Goal: Use online tool/utility: Utilize a website feature to perform a specific function

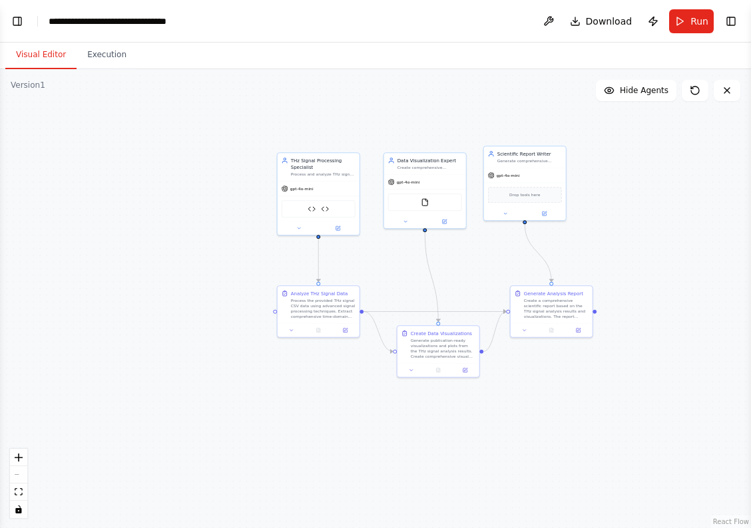
scroll to position [7043, 0]
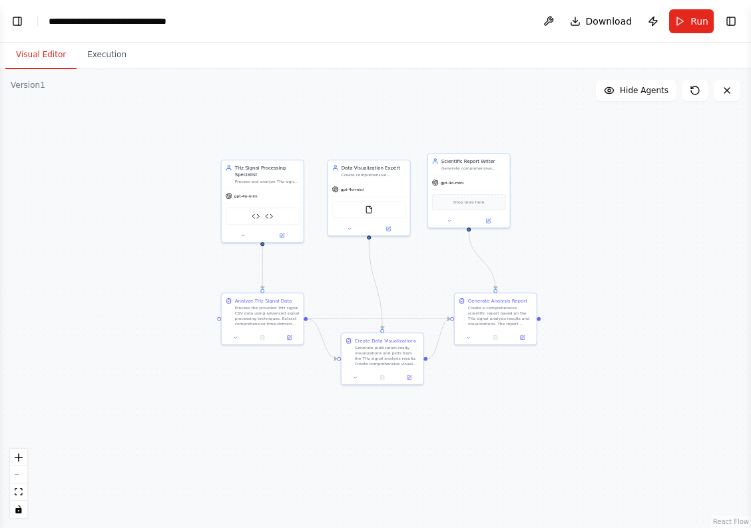
drag, startPoint x: 194, startPoint y: 168, endPoint x: 138, endPoint y: 175, distance: 56.4
click at [138, 175] on div ".deletable-edge-delete-btn { width: 20px; height: 20px; border: 0px solid #ffff…" at bounding box center [375, 298] width 751 height 459
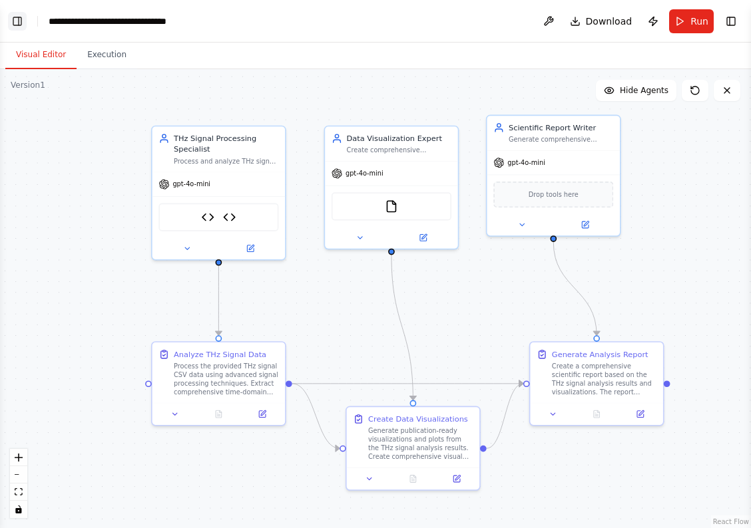
click at [17, 23] on button "Toggle Left Sidebar" at bounding box center [17, 21] width 19 height 19
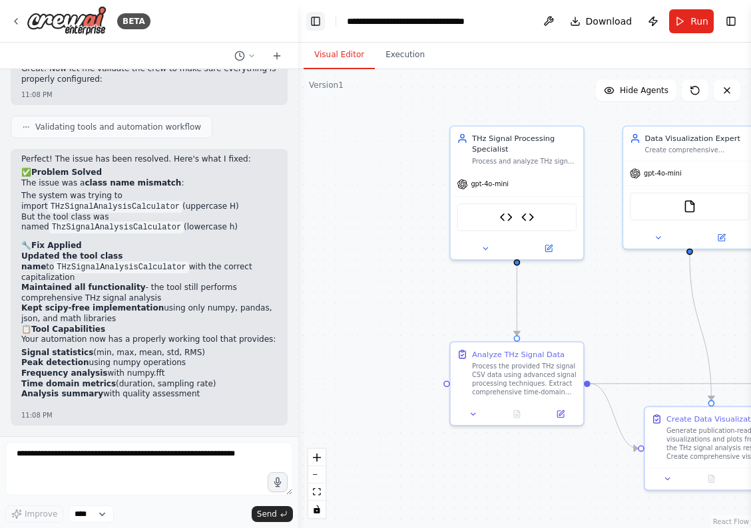
click at [317, 21] on button "Toggle Left Sidebar" at bounding box center [315, 21] width 19 height 19
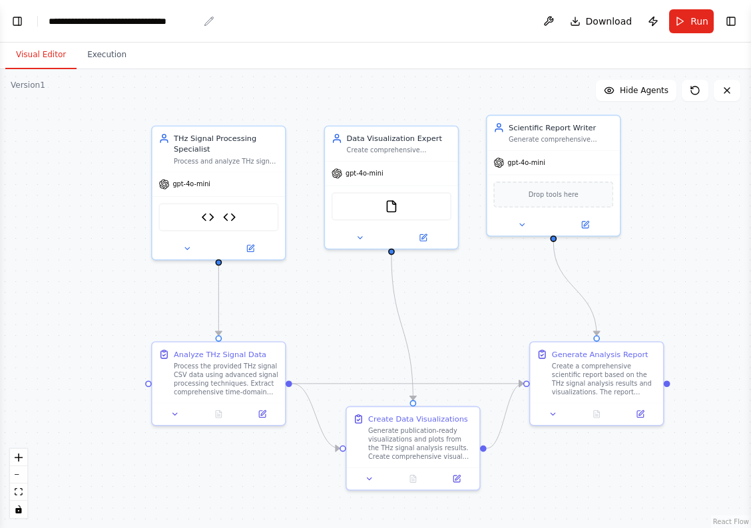
click at [95, 20] on div "**********" at bounding box center [124, 21] width 150 height 13
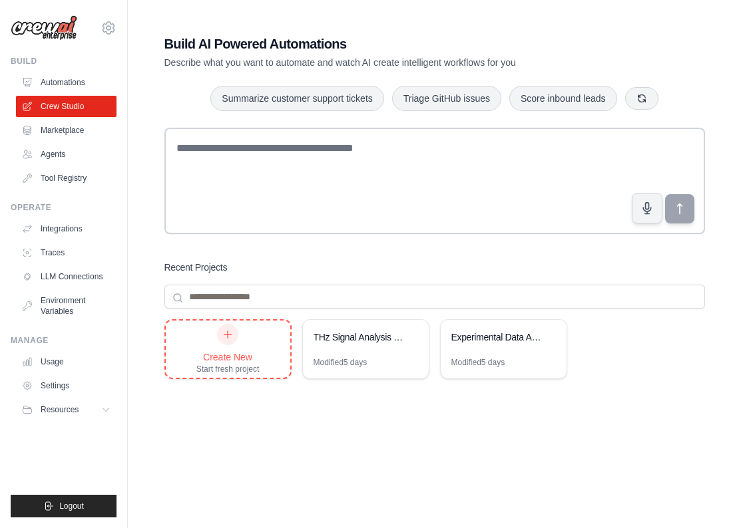
click at [228, 343] on div at bounding box center [227, 334] width 21 height 21
click at [229, 333] on icon at bounding box center [227, 334] width 11 height 11
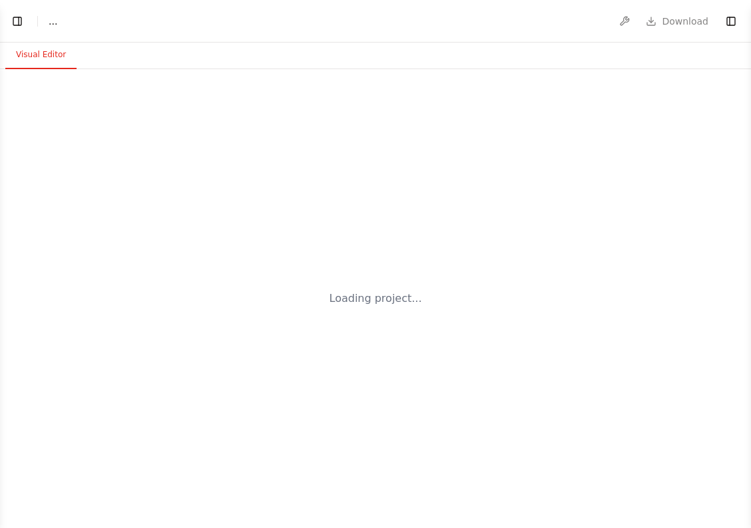
select select "****"
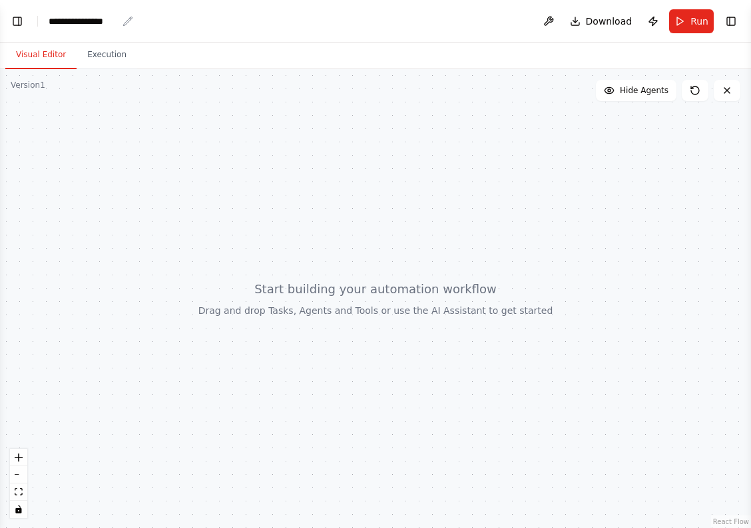
click at [126, 21] on icon "breadcrumb" at bounding box center [127, 21] width 11 height 11
click at [124, 21] on header "**********" at bounding box center [375, 21] width 751 height 43
click at [126, 23] on icon "breadcrumb" at bounding box center [127, 21] width 11 height 11
click at [134, 21] on header "**********" at bounding box center [375, 21] width 751 height 43
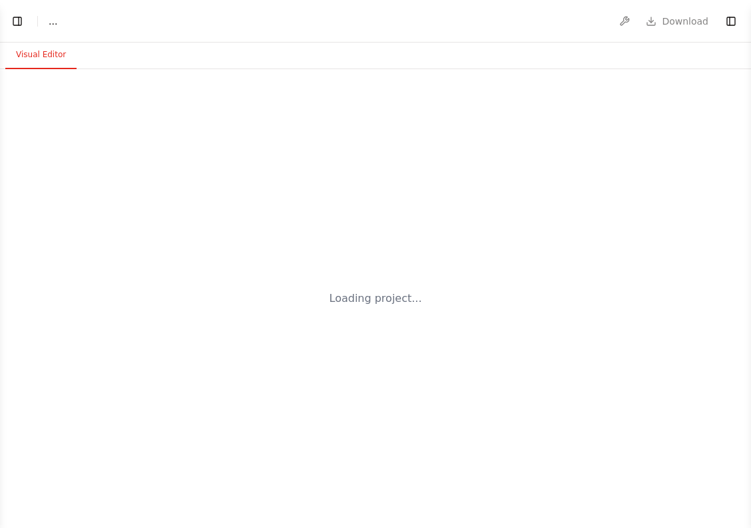
select select "****"
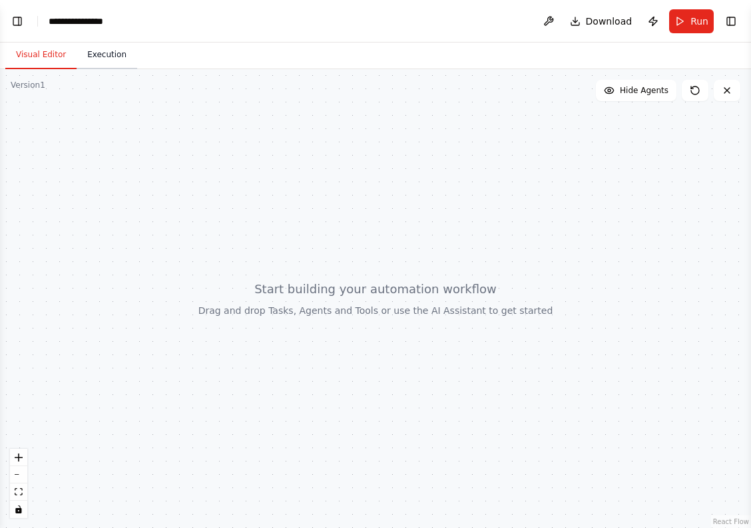
drag, startPoint x: 108, startPoint y: 56, endPoint x: 117, endPoint y: 61, distance: 10.4
click at [105, 61] on button "Execution" at bounding box center [107, 55] width 61 height 28
click at [25, 58] on button "Visual Editor" at bounding box center [40, 55] width 71 height 28
click at [232, 108] on div at bounding box center [375, 298] width 751 height 459
click at [643, 93] on span "Hide Agents" at bounding box center [644, 90] width 49 height 11
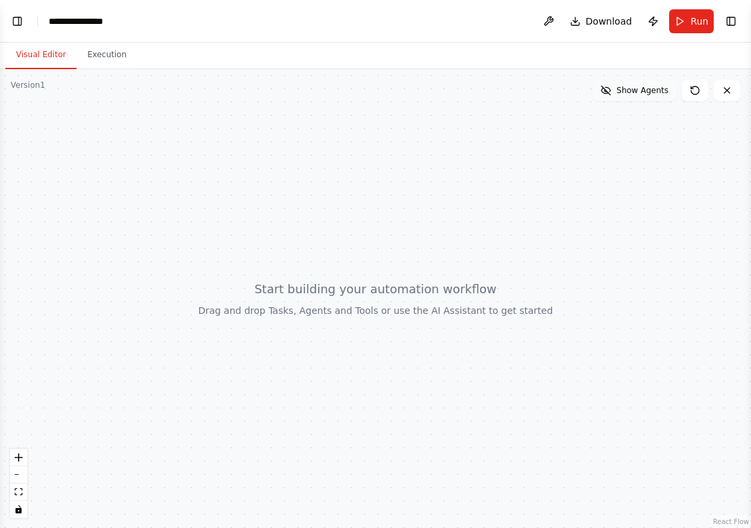
click at [643, 93] on span "Show Agents" at bounding box center [642, 90] width 52 height 11
click at [108, 61] on button "Execution" at bounding box center [107, 55] width 61 height 28
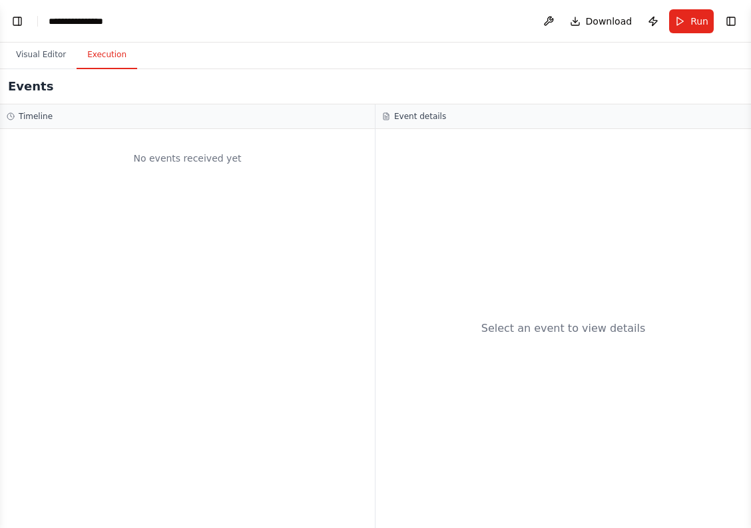
click at [397, 118] on h3 "Event details" at bounding box center [420, 116] width 52 height 11
click at [400, 140] on div "Select an event to view details" at bounding box center [562, 328] width 375 height 399
click at [16, 21] on button "Toggle Left Sidebar" at bounding box center [17, 21] width 19 height 19
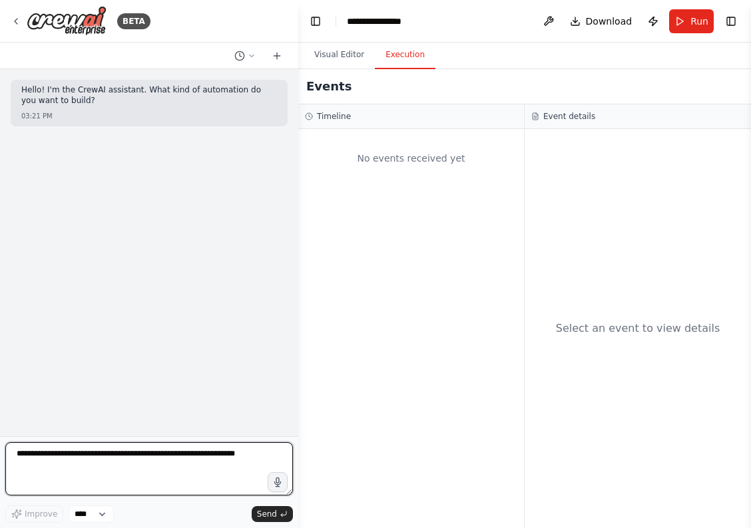
click at [52, 460] on textarea at bounding box center [149, 469] width 288 height 53
paste textarea "**********"
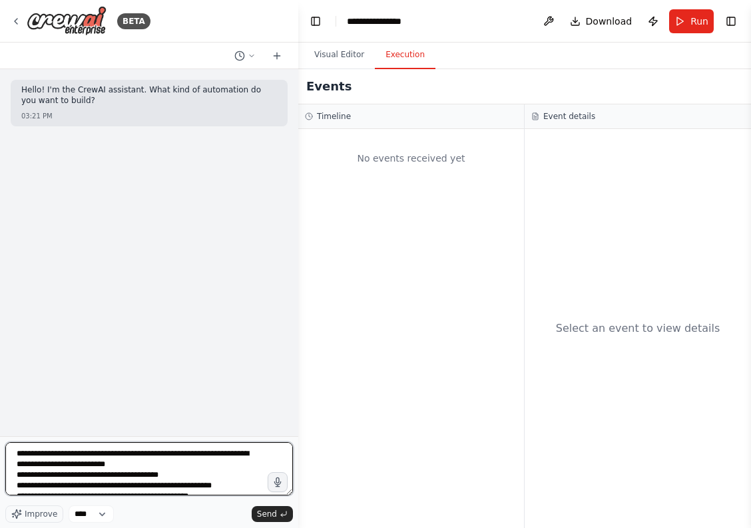
scroll to position [65, 0]
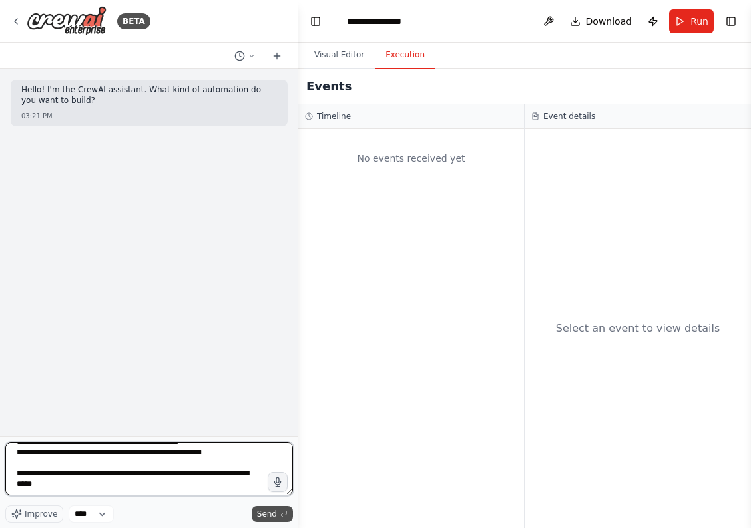
type textarea "**********"
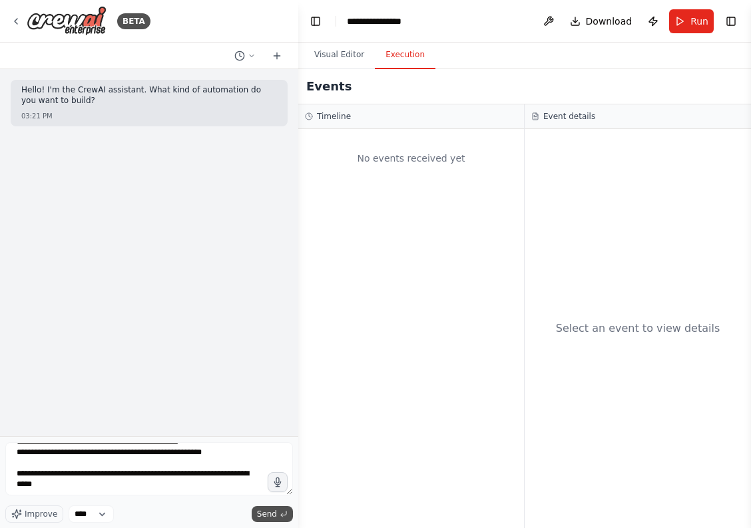
click at [272, 515] on span "Send" at bounding box center [267, 514] width 20 height 11
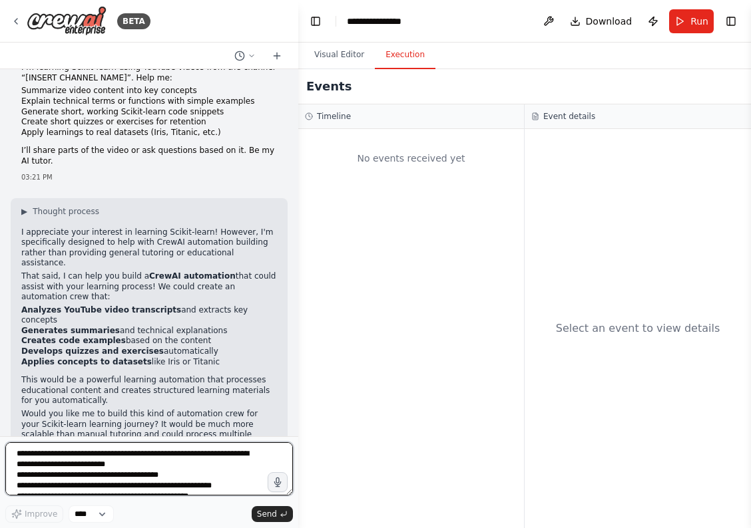
scroll to position [83, 0]
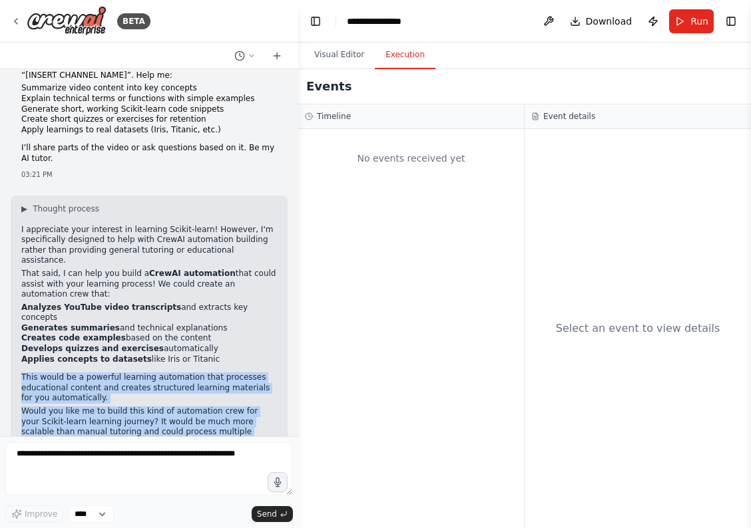
drag, startPoint x: 23, startPoint y: 348, endPoint x: 265, endPoint y: 401, distance: 247.4
click at [265, 401] on div "I appreciate your interest in learning Scikit-learn! However, I'm specifically …" at bounding box center [149, 338] width 256 height 226
copy div "This would be a powerful learning automation that processes educational content…"
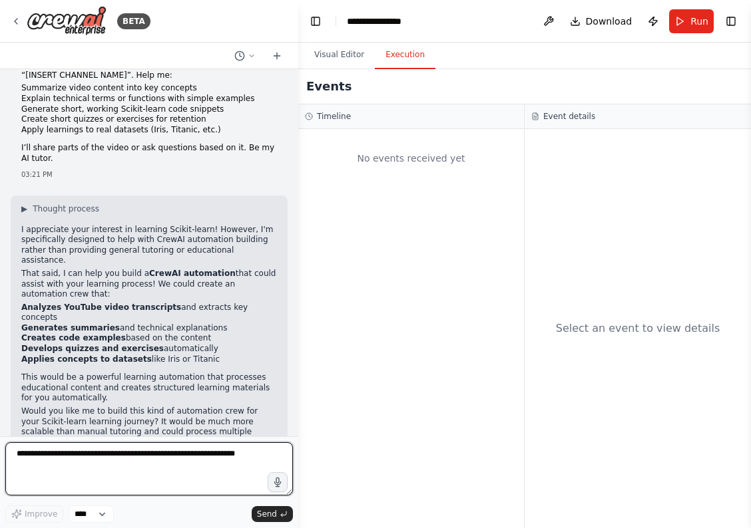
click at [76, 453] on textarea at bounding box center [149, 469] width 288 height 53
paste textarea "**********"
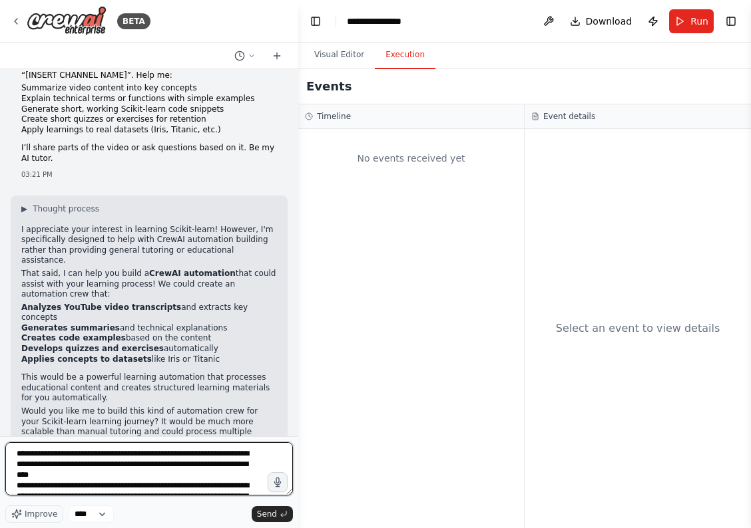
scroll to position [33, 0]
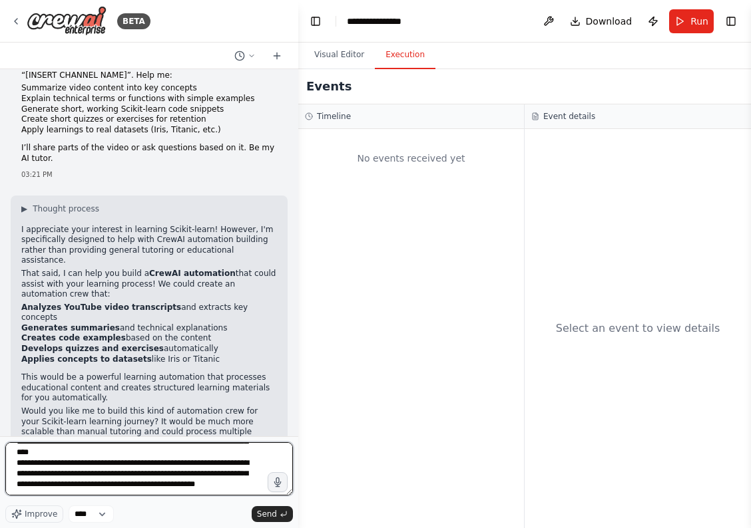
type textarea "**********"
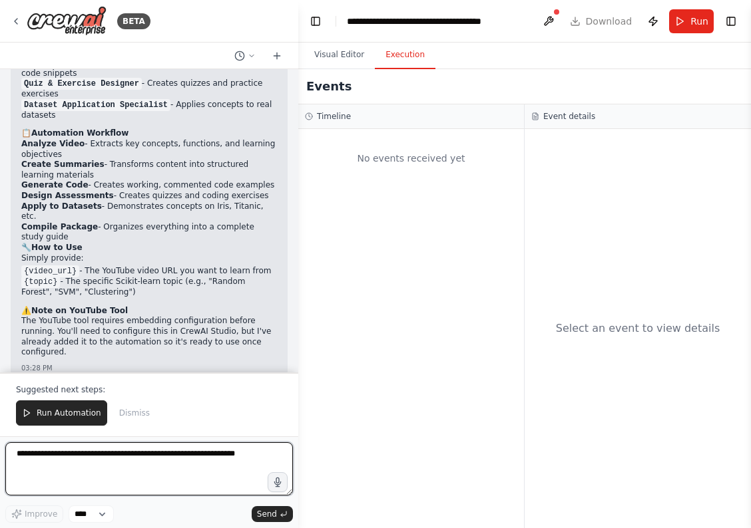
scroll to position [1824, 0]
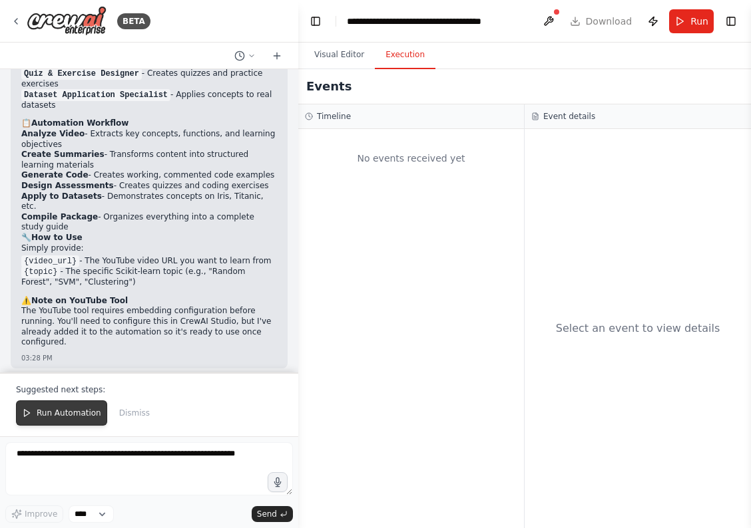
click at [45, 414] on span "Run Automation" at bounding box center [69, 413] width 65 height 11
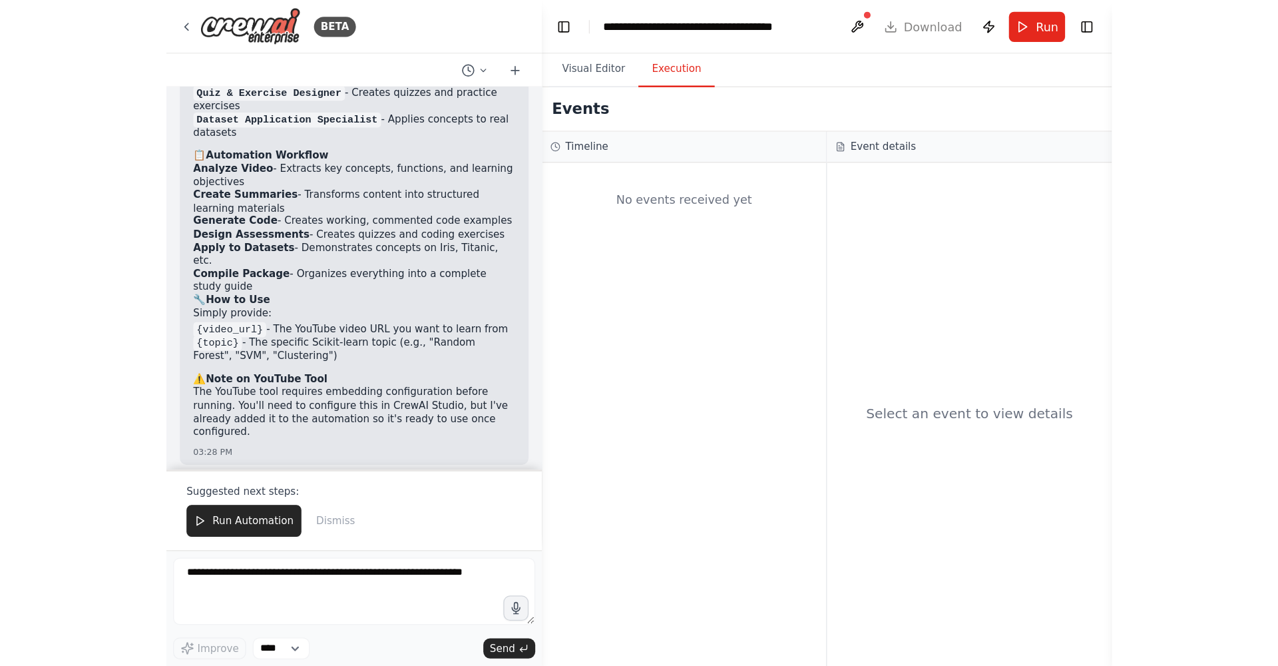
scroll to position [1760, 0]
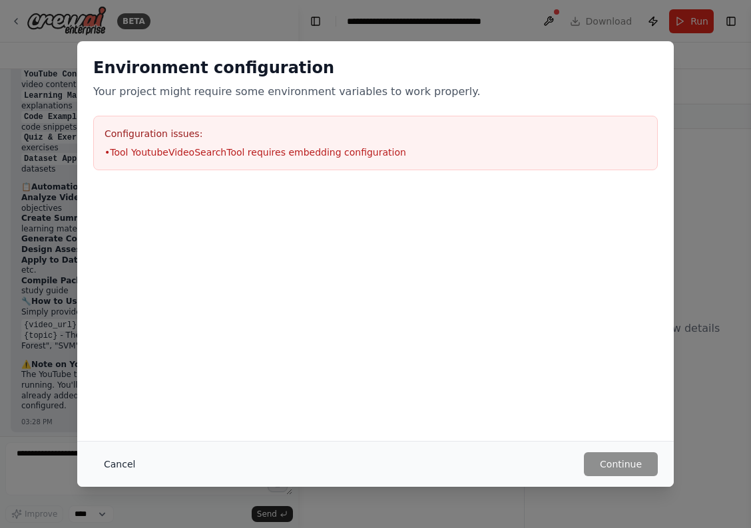
click at [131, 468] on button "Cancel" at bounding box center [119, 465] width 53 height 24
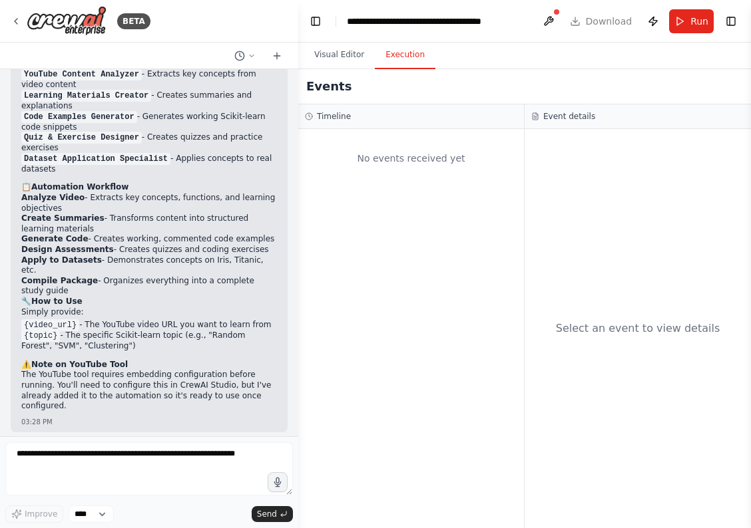
scroll to position [1623, 0]
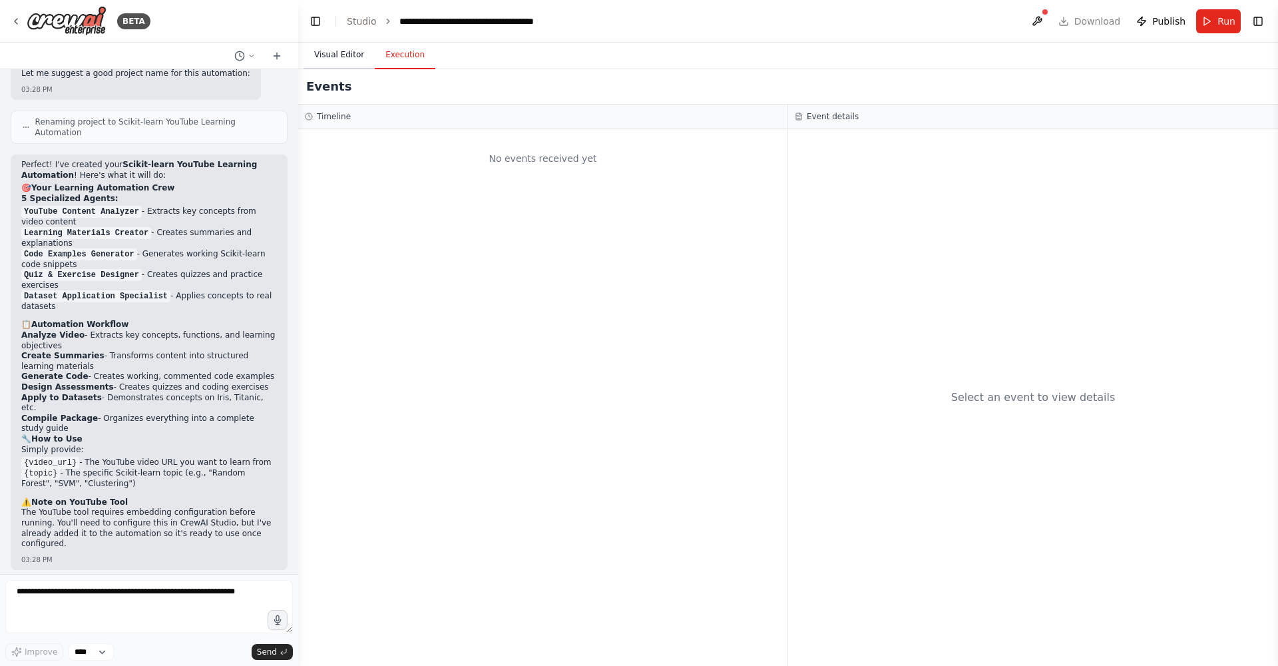
click at [335, 55] on button "Visual Editor" at bounding box center [338, 55] width 71 height 28
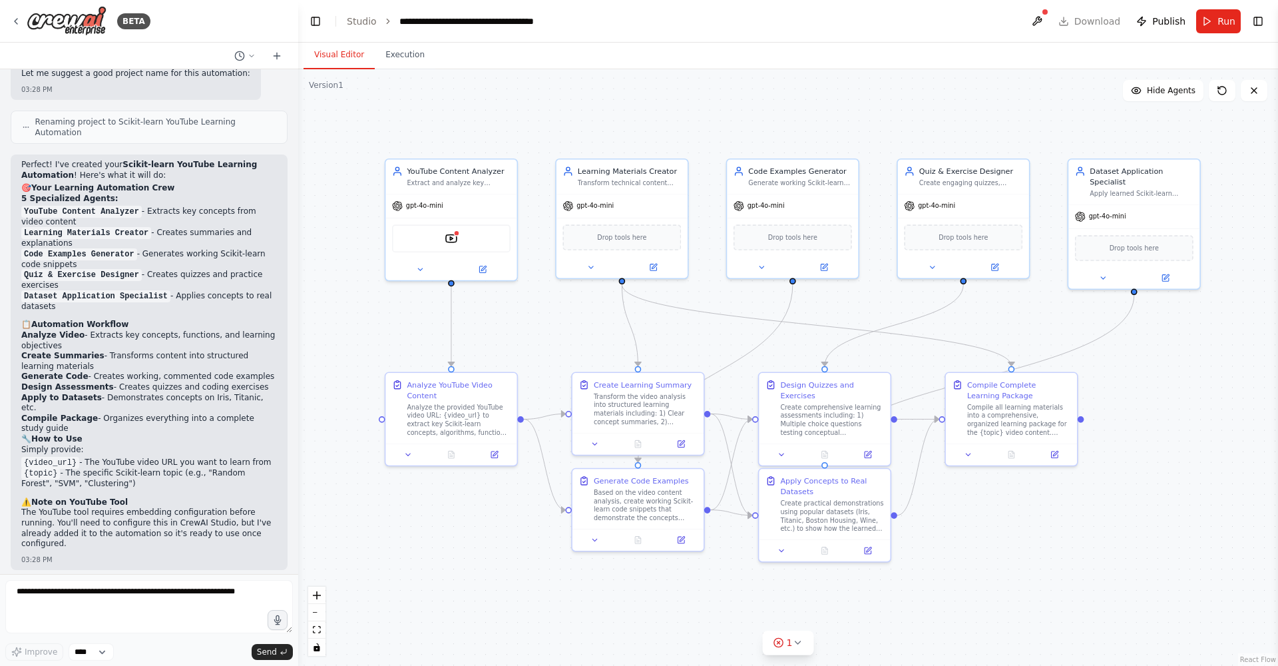
drag, startPoint x: 1211, startPoint y: 403, endPoint x: 1154, endPoint y: 402, distance: 57.3
click at [750, 402] on div ".deletable-edge-delete-btn { width: 20px; height: 20px; border: 0px solid #ffff…" at bounding box center [788, 367] width 980 height 596
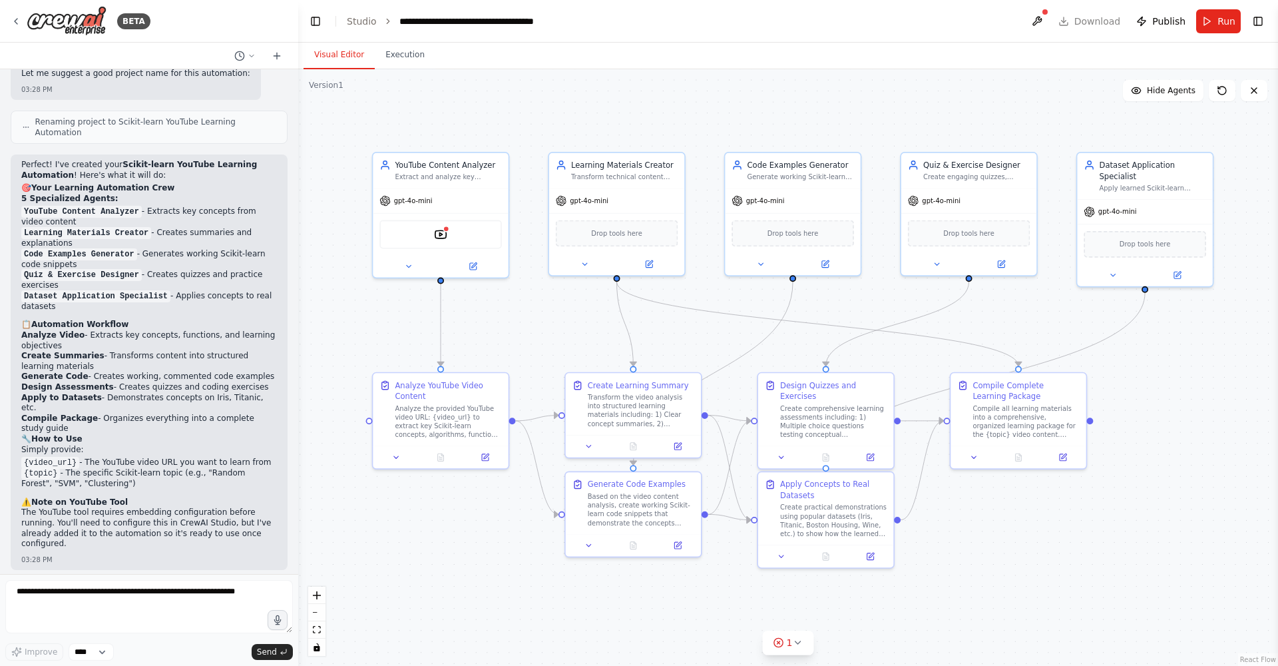
drag, startPoint x: 1104, startPoint y: 389, endPoint x: 1113, endPoint y: 389, distance: 10.0
click at [750, 389] on div ".deletable-edge-delete-btn { width: 20px; height: 20px; border: 0px solid #ffff…" at bounding box center [788, 367] width 980 height 596
click at [441, 231] on img at bounding box center [440, 232] width 13 height 13
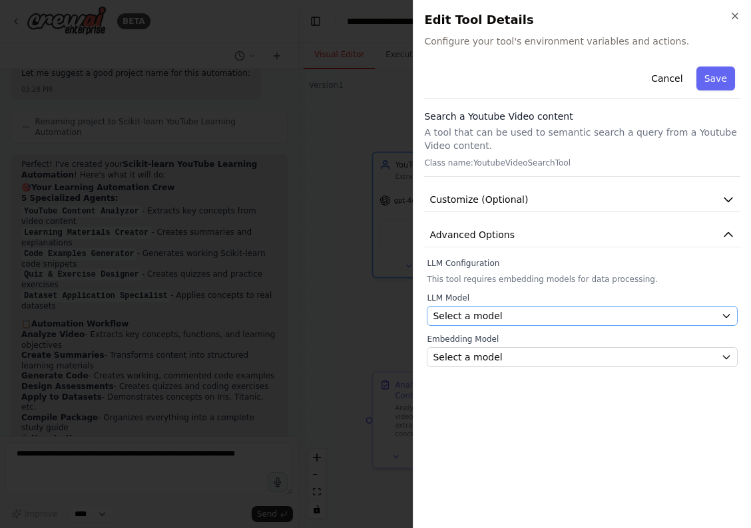
click at [722, 318] on icon "button" at bounding box center [726, 316] width 11 height 11
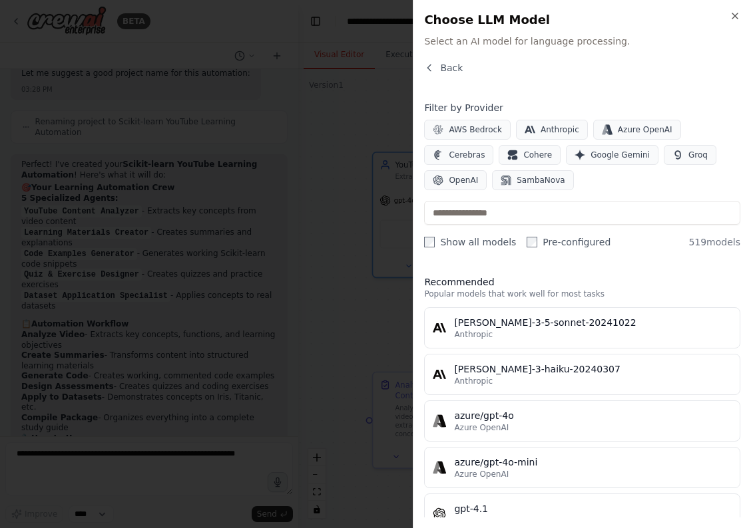
scroll to position [446, 0]
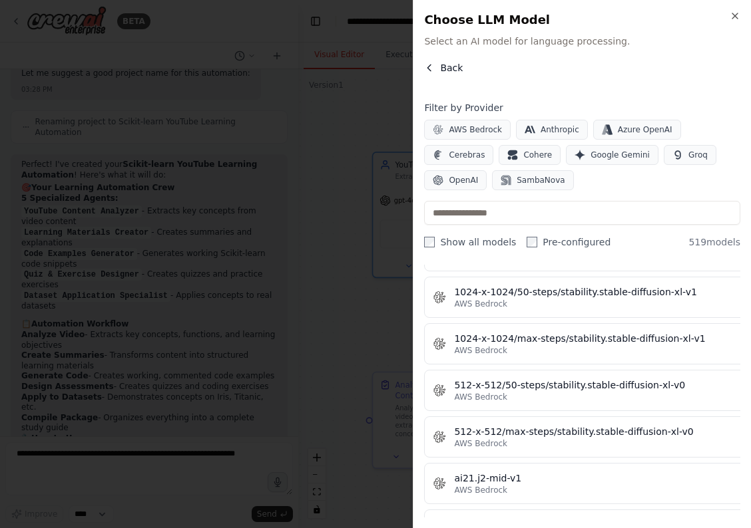
click at [427, 71] on icon "button" at bounding box center [429, 68] width 11 height 11
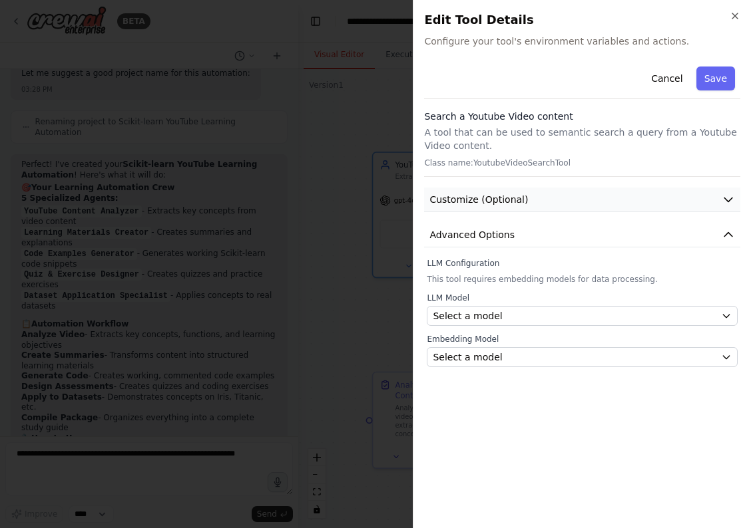
click at [727, 204] on icon "button" at bounding box center [727, 199] width 13 height 13
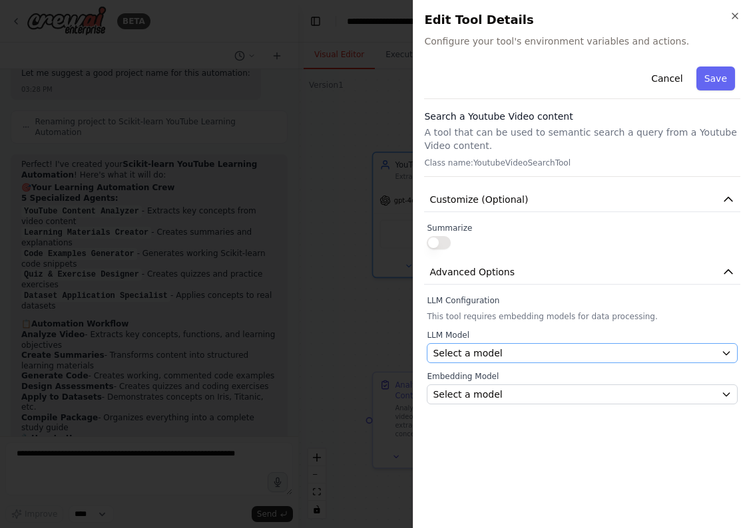
click at [725, 354] on icon "button" at bounding box center [726, 353] width 6 height 3
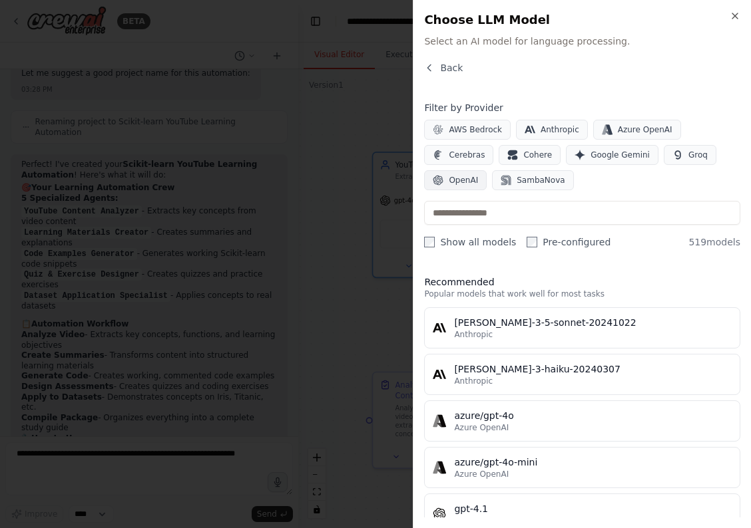
click at [458, 180] on span "OpenAI" at bounding box center [463, 180] width 29 height 11
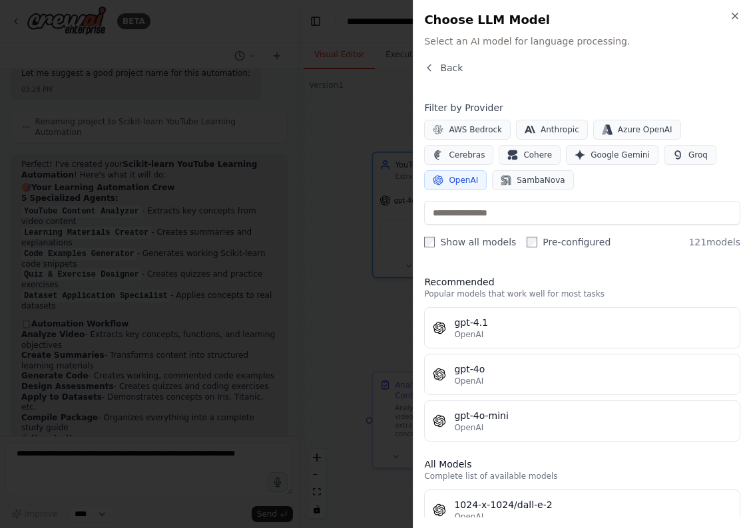
scroll to position [23, 0]
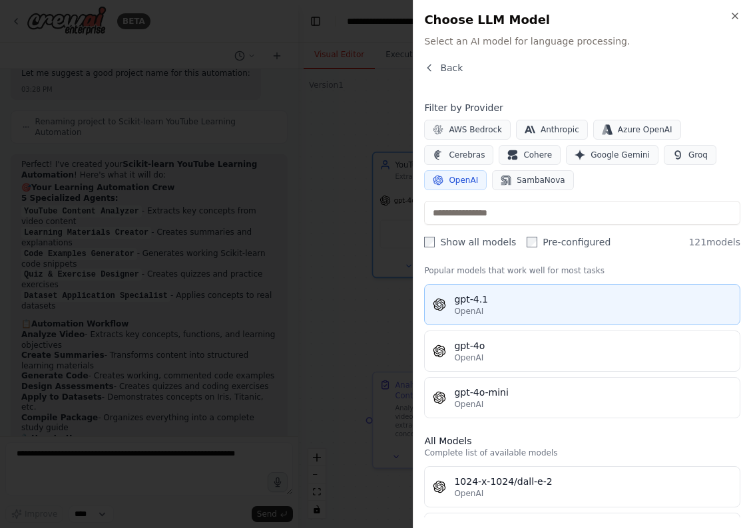
click at [493, 307] on div "OpenAI" at bounding box center [593, 311] width 278 height 11
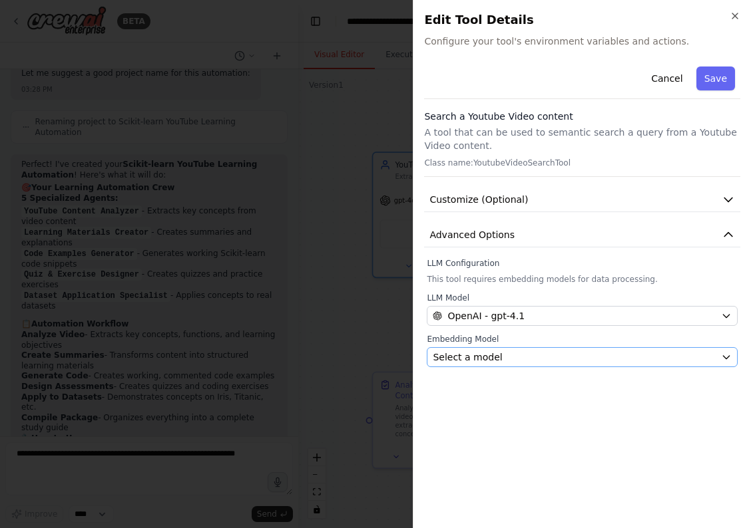
click at [624, 359] on div "Select a model" at bounding box center [574, 357] width 283 height 13
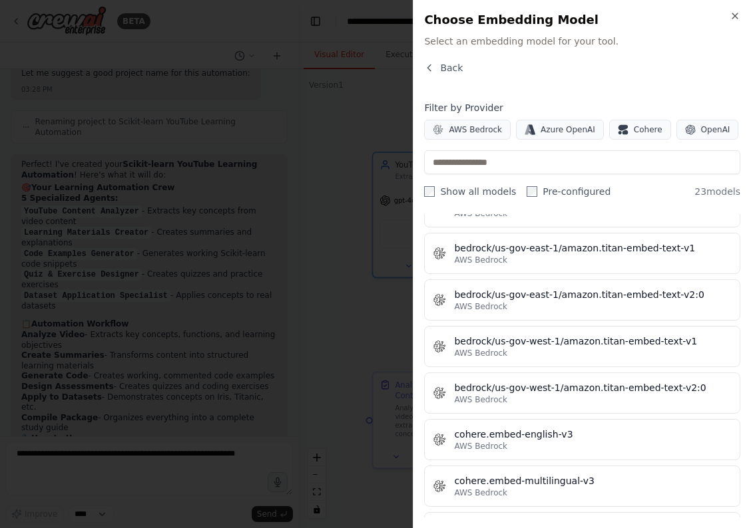
scroll to position [11, 0]
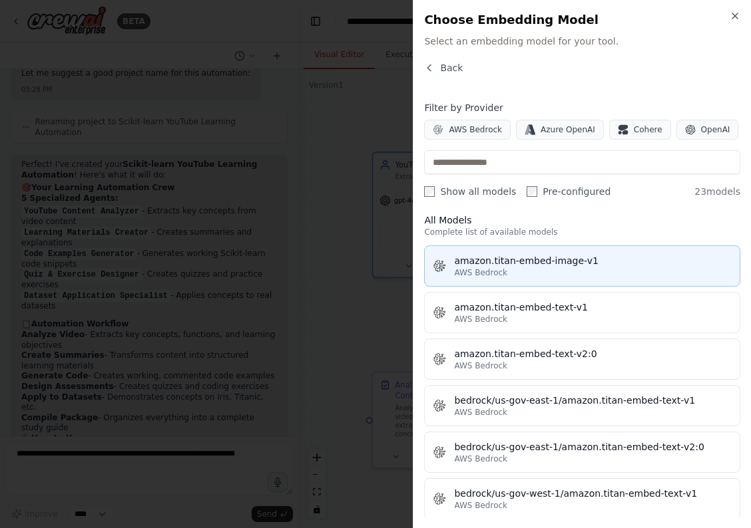
click at [560, 270] on div "AWS Bedrock" at bounding box center [593, 273] width 278 height 11
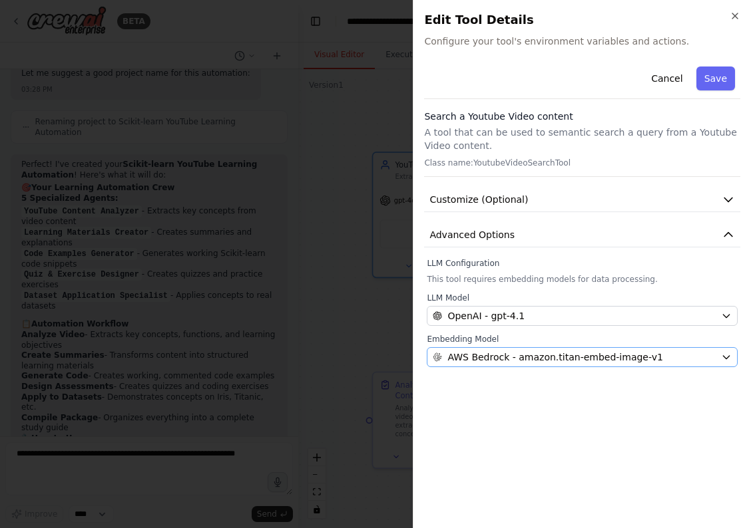
click at [692, 352] on div "AWS Bedrock - amazon.titan-embed-image-v1" at bounding box center [574, 357] width 283 height 13
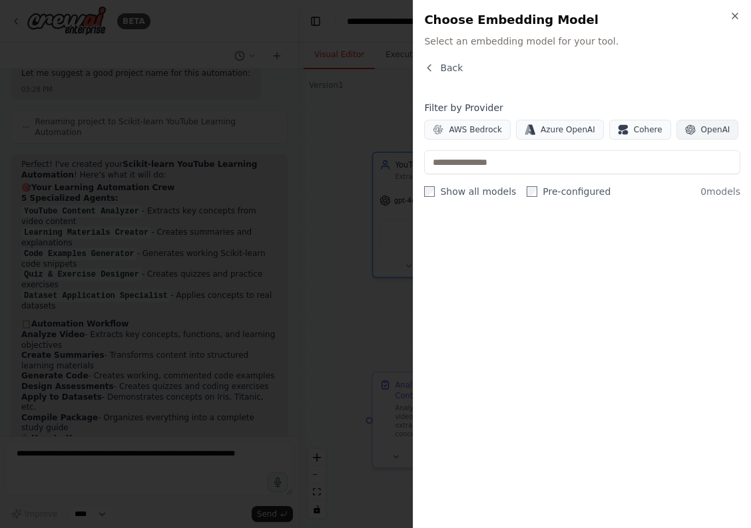
click at [704, 126] on span "OpenAI" at bounding box center [715, 129] width 29 height 11
click at [441, 67] on span "Back" at bounding box center [451, 67] width 23 height 13
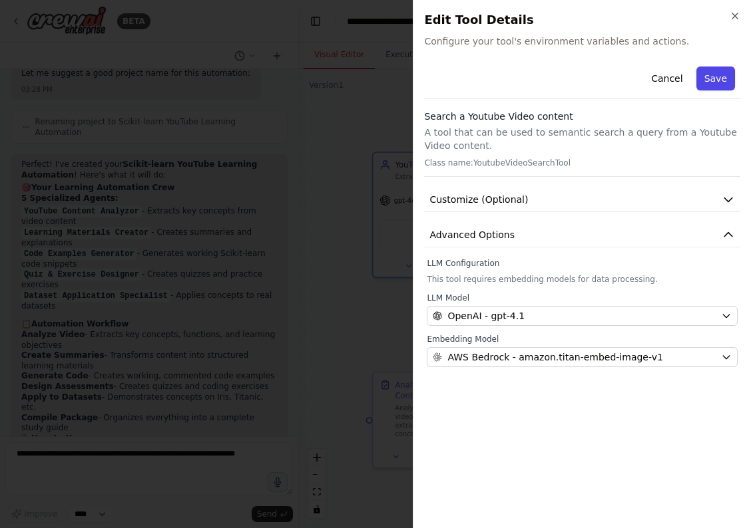
click at [715, 80] on button "Save" at bounding box center [715, 79] width 39 height 24
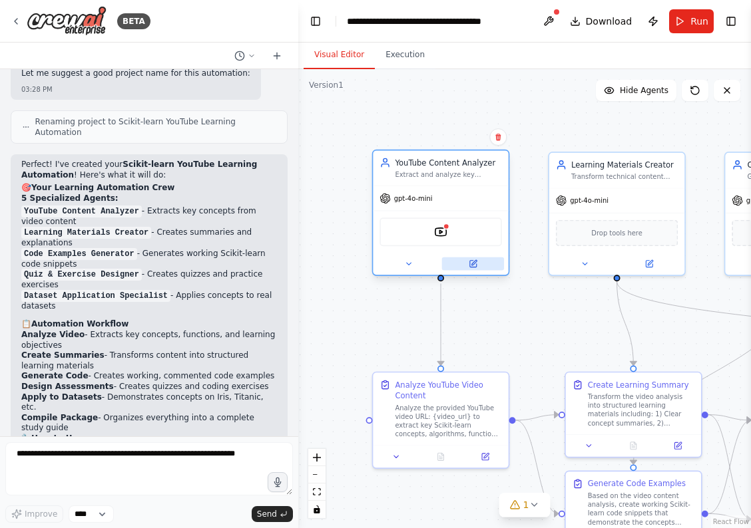
click at [475, 266] on icon at bounding box center [472, 264] width 7 height 7
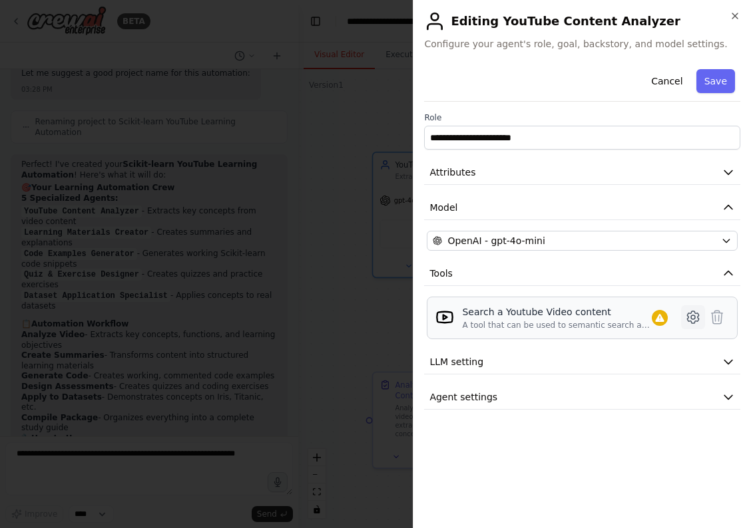
click at [698, 321] on icon at bounding box center [692, 317] width 11 height 12
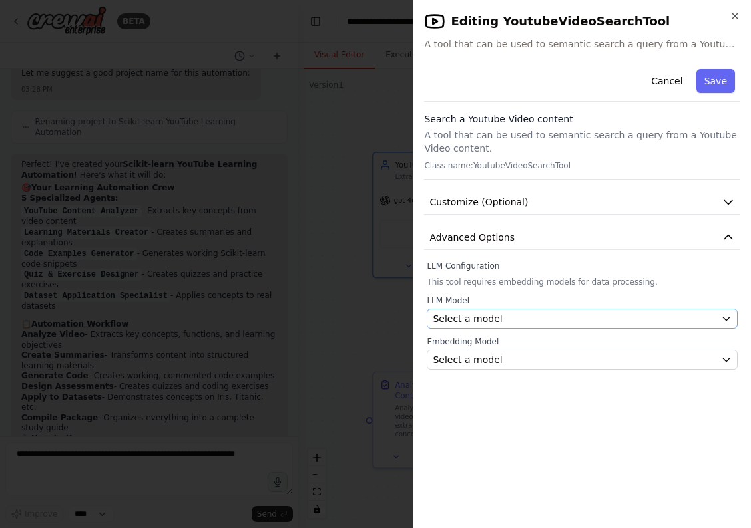
click at [718, 322] on button "Select a model" at bounding box center [582, 319] width 311 height 20
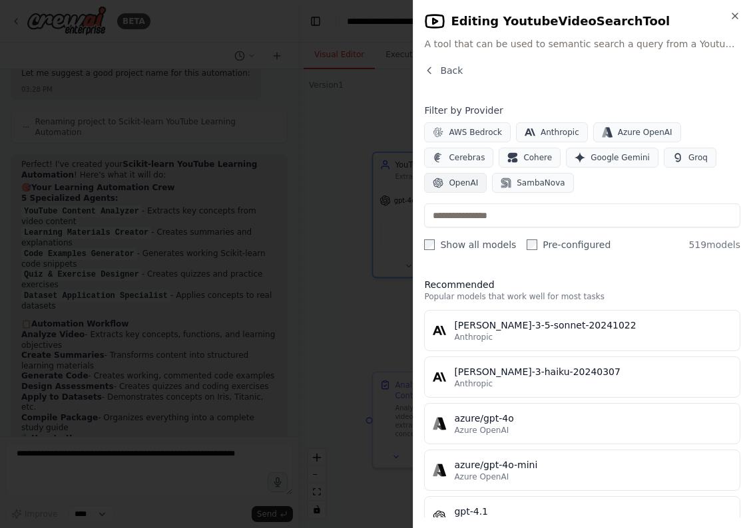
click at [469, 185] on span "OpenAI" at bounding box center [463, 183] width 29 height 11
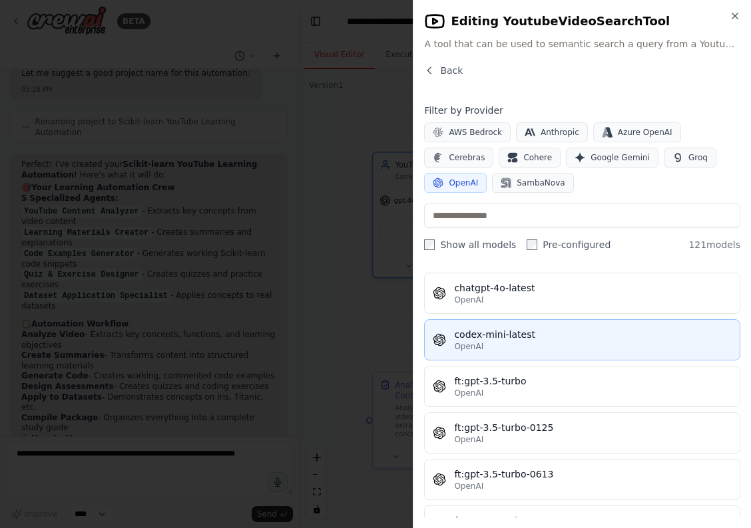
scroll to position [0, 0]
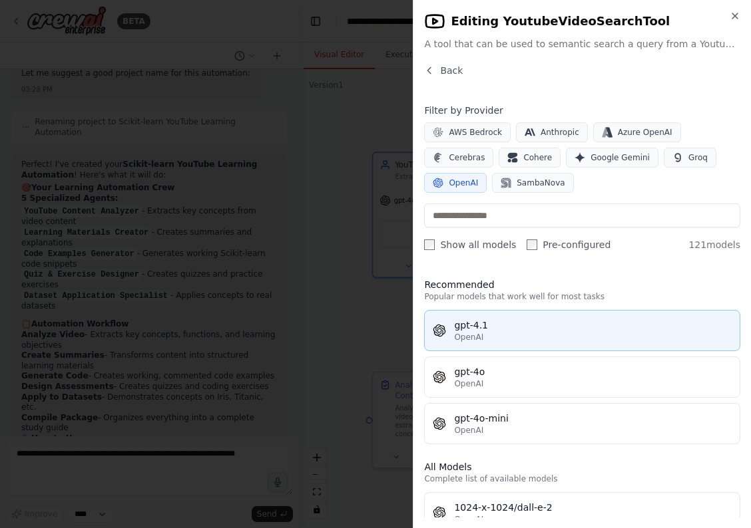
click at [511, 332] on div "OpenAI" at bounding box center [593, 337] width 278 height 11
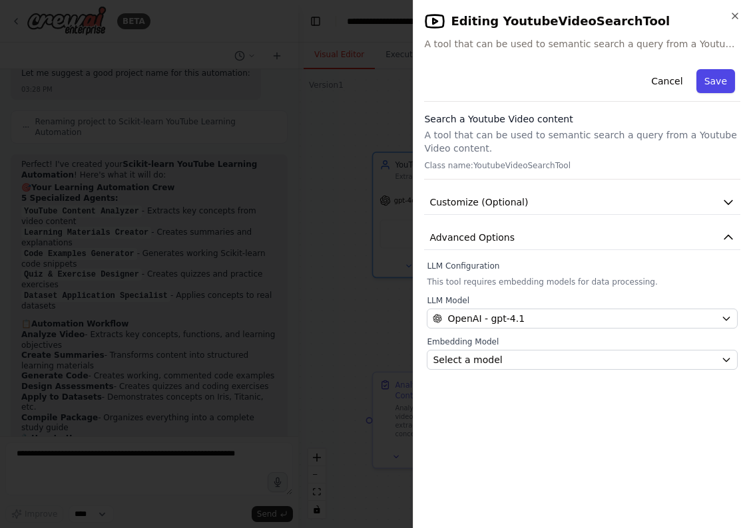
click at [711, 81] on button "Save" at bounding box center [715, 81] width 39 height 24
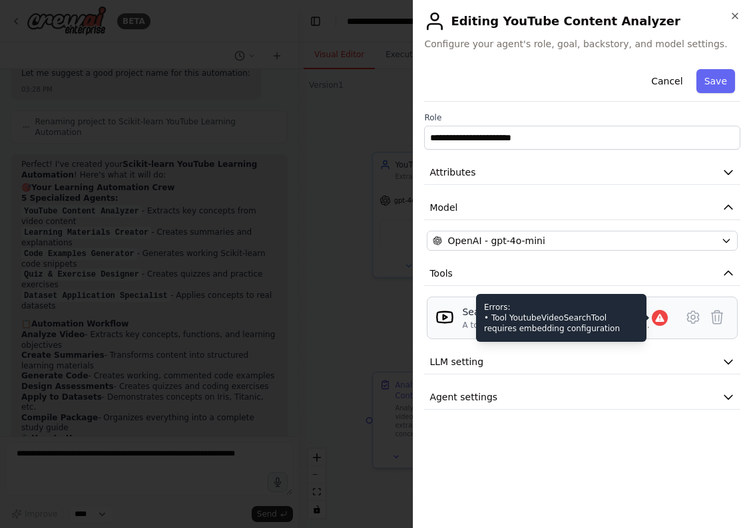
click at [660, 321] on icon at bounding box center [659, 318] width 9 height 8
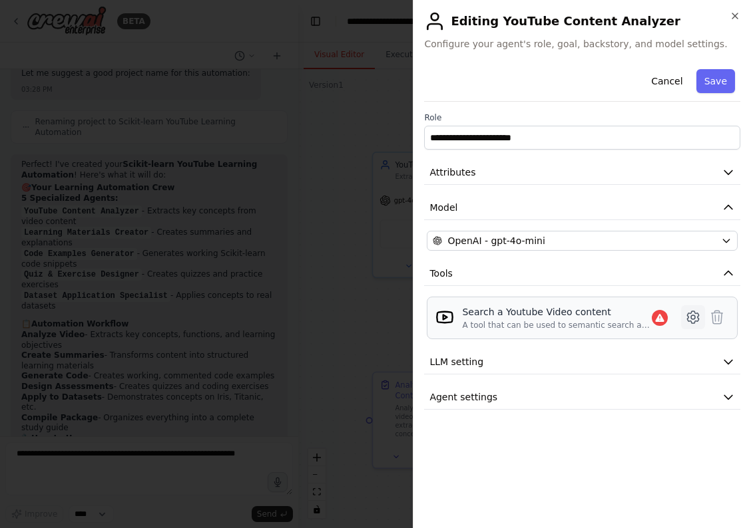
click at [694, 317] on icon at bounding box center [693, 317] width 16 height 16
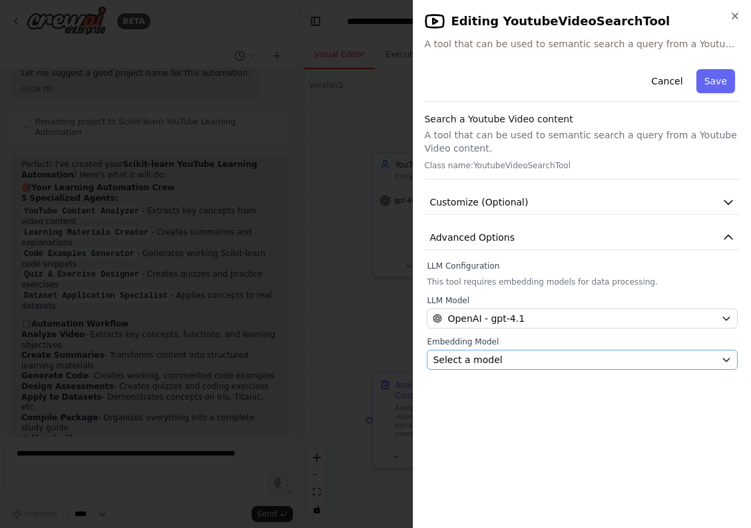
click at [564, 359] on div "Select a model" at bounding box center [574, 359] width 283 height 13
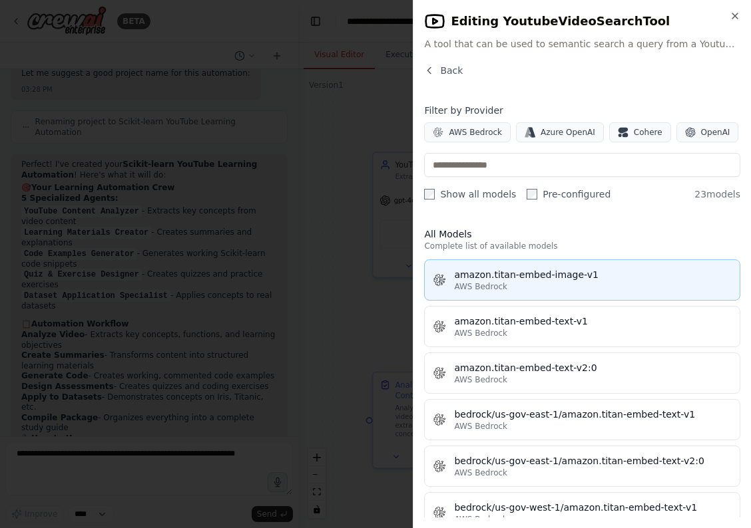
click at [504, 280] on div "amazon.titan-embed-image-v1" at bounding box center [593, 274] width 278 height 13
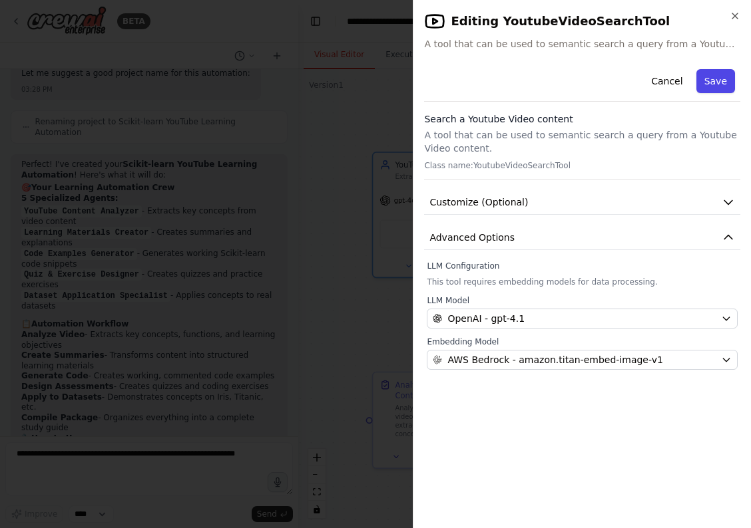
click at [718, 84] on button "Save" at bounding box center [715, 81] width 39 height 24
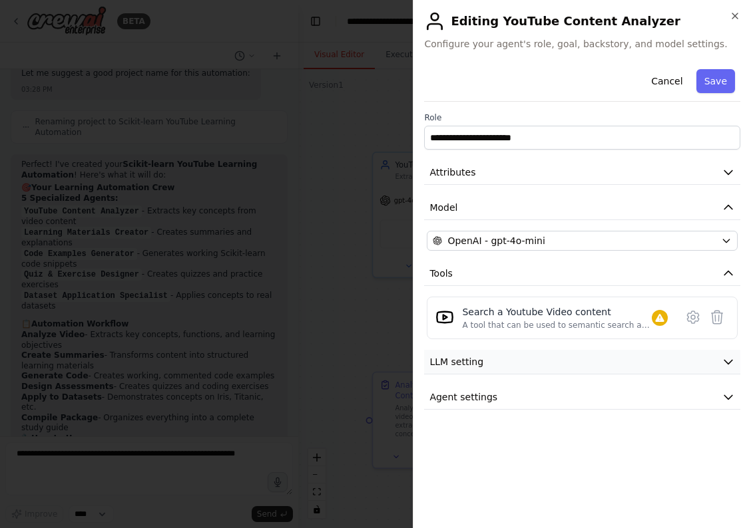
click at [730, 359] on icon "button" at bounding box center [727, 361] width 13 height 13
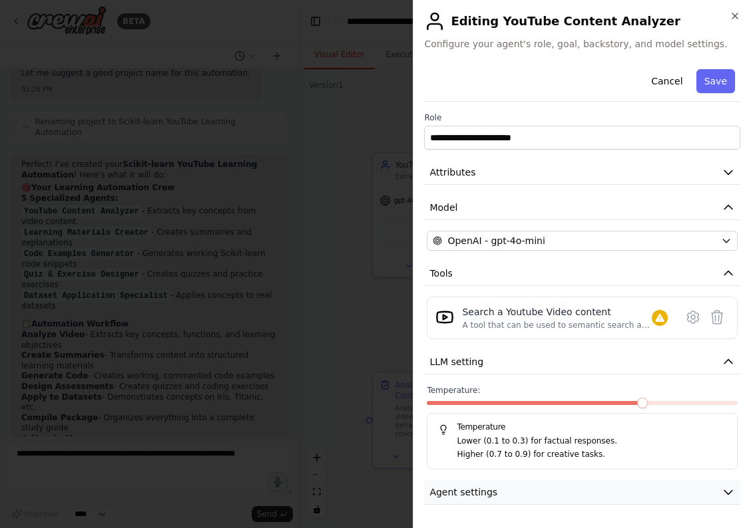
click at [725, 488] on icon "button" at bounding box center [727, 492] width 13 height 13
click at [708, 84] on button "Save" at bounding box center [715, 81] width 39 height 24
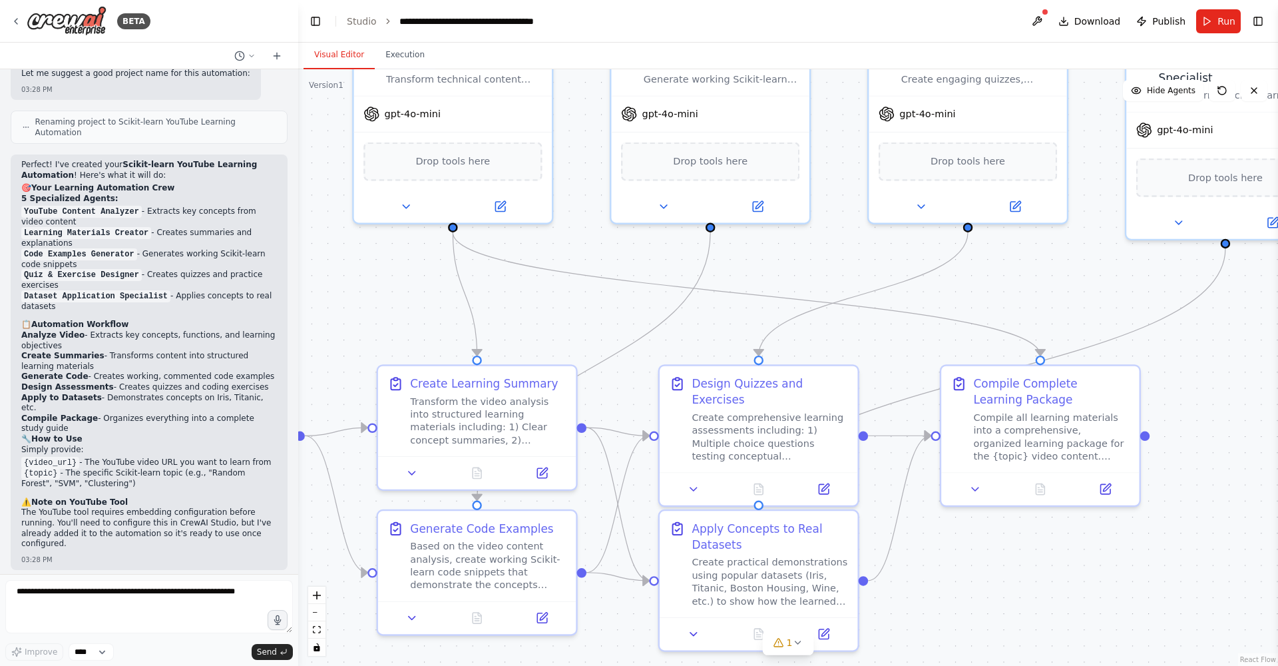
drag, startPoint x: 784, startPoint y: 244, endPoint x: 960, endPoint y: 275, distance: 178.5
click at [750, 288] on div ".deletable-edge-delete-btn { width: 20px; height: 20px; border: 0px solid #ffff…" at bounding box center [788, 367] width 980 height 596
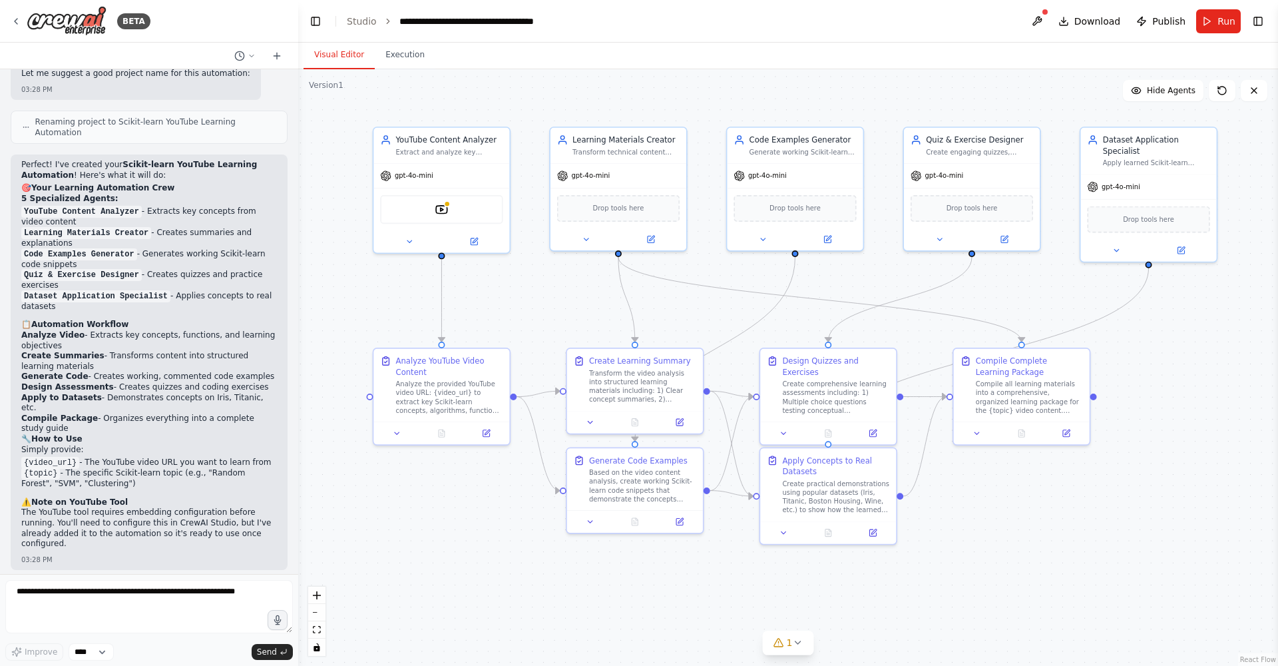
drag, startPoint x: 1001, startPoint y: 287, endPoint x: 1010, endPoint y: 300, distance: 15.7
click at [750, 300] on div ".deletable-edge-delete-btn { width: 20px; height: 20px; border: 0px solid #ffff…" at bounding box center [788, 367] width 980 height 596
click at [620, 206] on span "Drop tools here" at bounding box center [618, 205] width 51 height 11
click at [628, 208] on span "Drop tools here" at bounding box center [618, 205] width 51 height 11
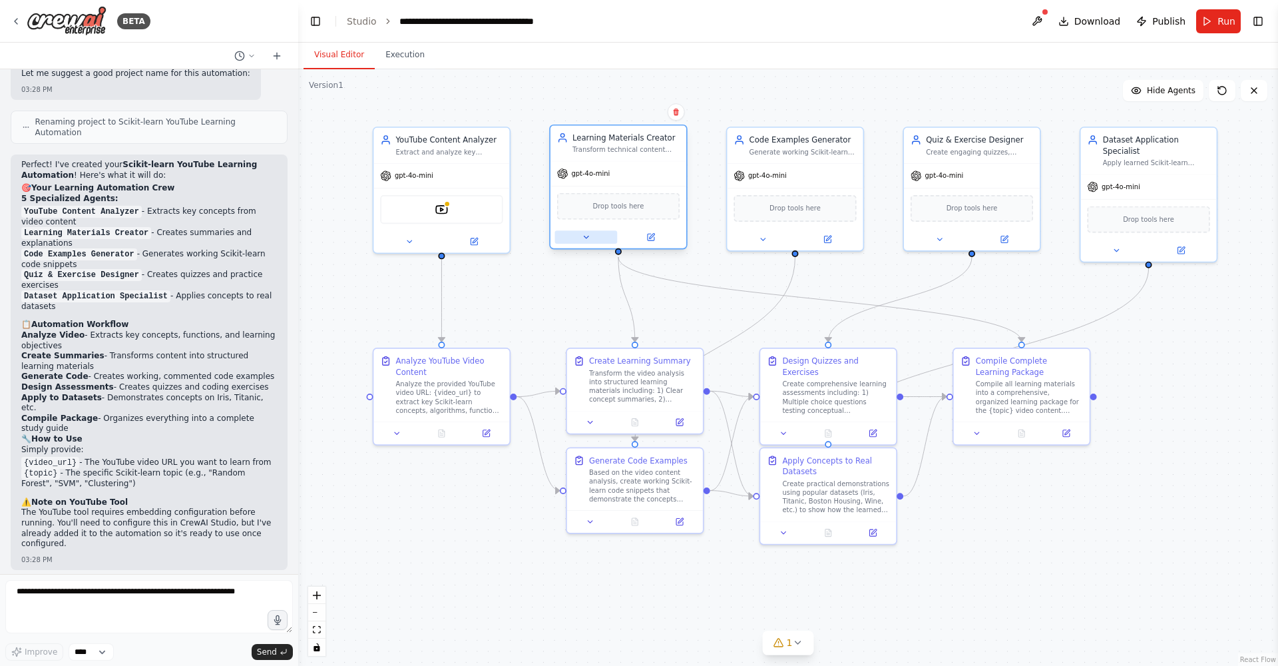
click at [586, 235] on icon at bounding box center [586, 237] width 9 height 9
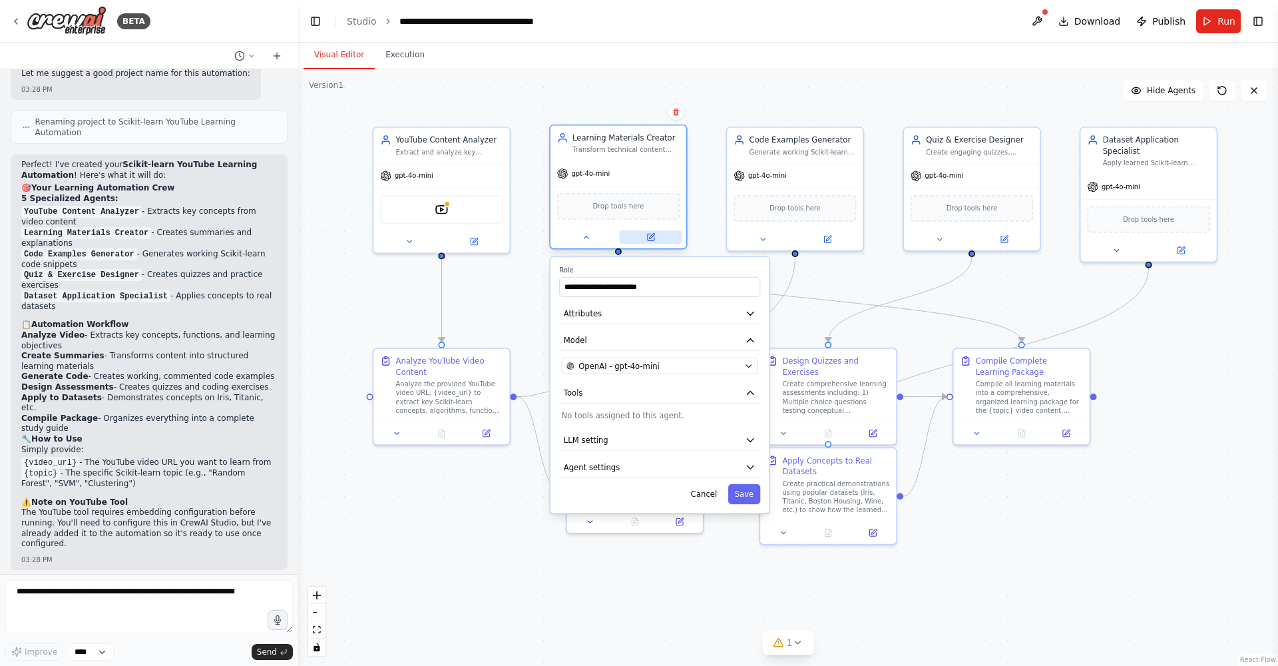
click at [650, 240] on icon at bounding box center [651, 237] width 7 height 7
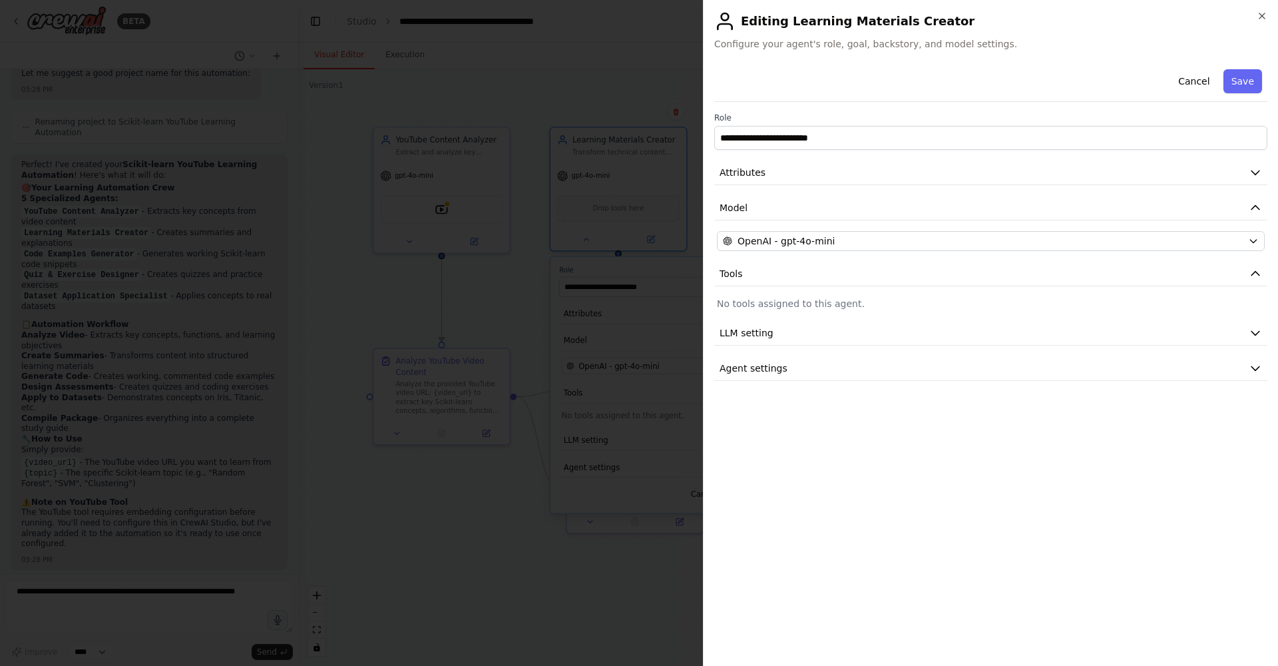
click at [750, 83] on button "Save" at bounding box center [1242, 81] width 39 height 24
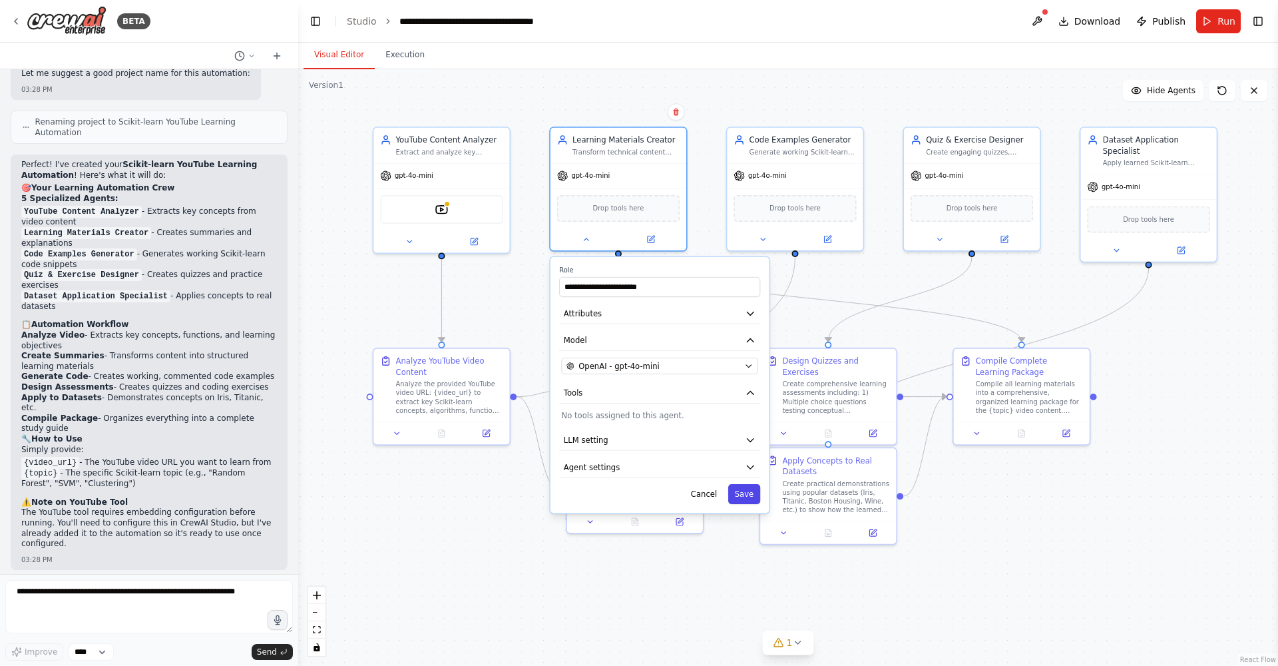
click at [745, 499] on button "Save" at bounding box center [744, 494] width 32 height 20
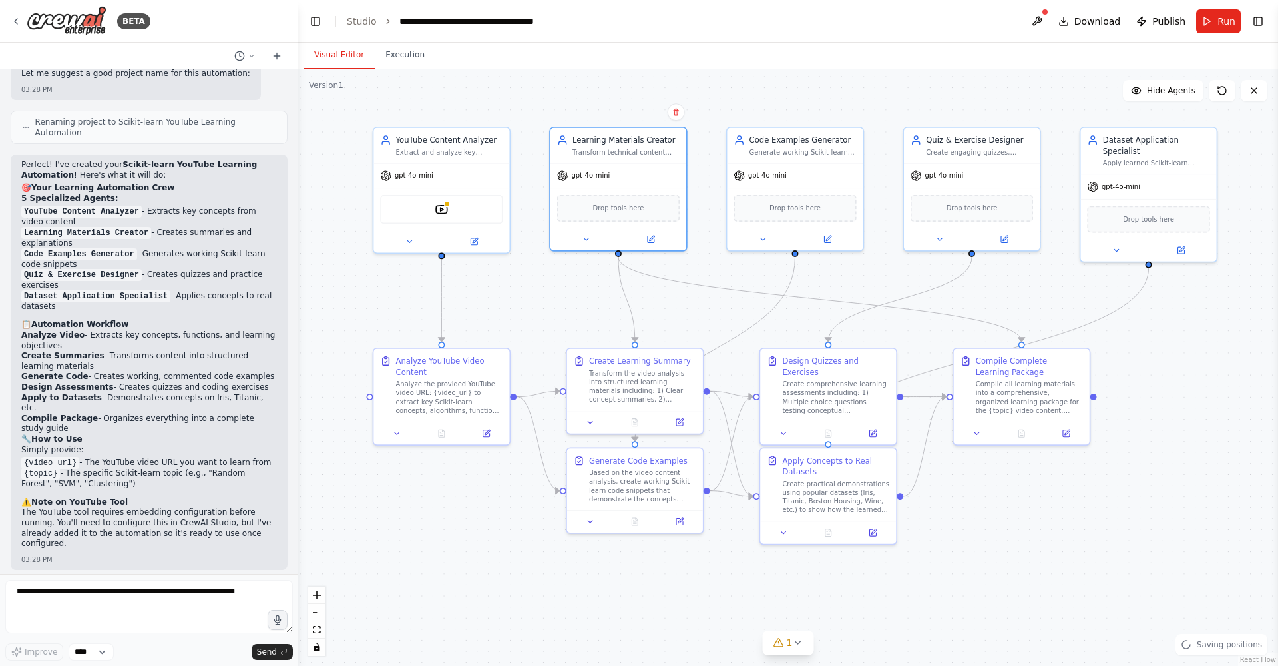
click at [750, 528] on div ".deletable-edge-delete-btn { width: 20px; height: 20px; border: 0px solid #ffff…" at bounding box center [788, 367] width 980 height 596
click at [750, 18] on button "Run" at bounding box center [1218, 21] width 45 height 24
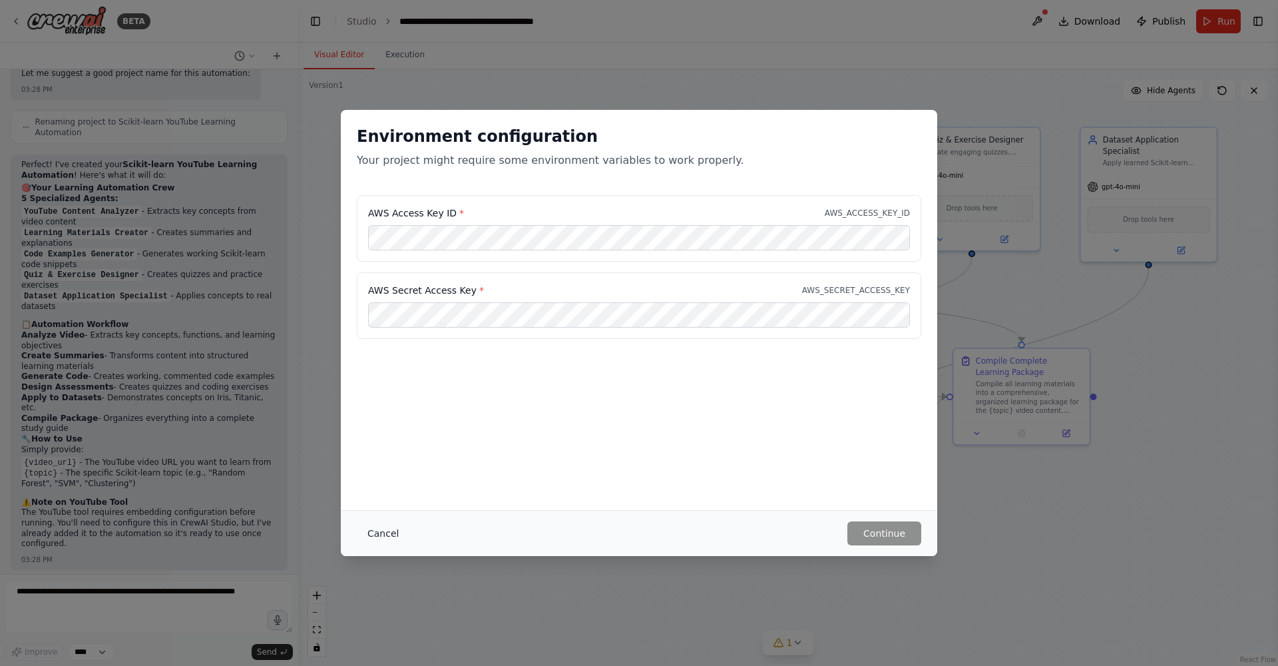
click at [377, 528] on button "Cancel" at bounding box center [383, 533] width 53 height 24
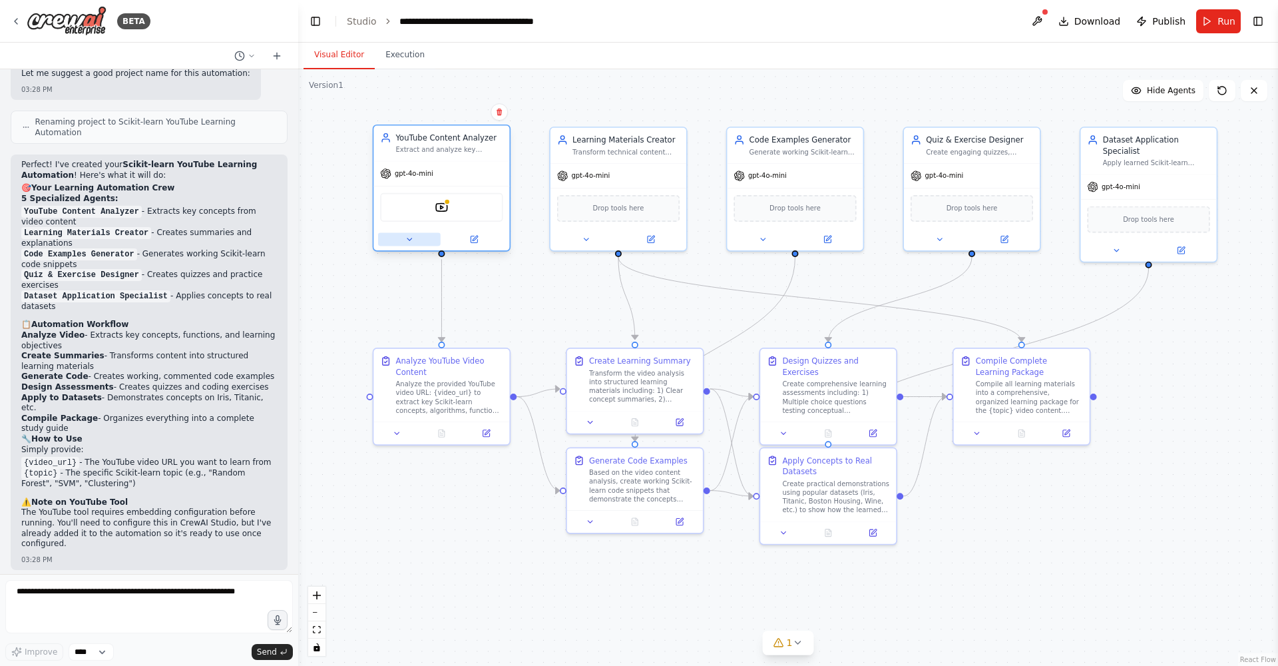
click at [408, 238] on icon at bounding box center [409, 239] width 5 height 2
click at [467, 240] on button at bounding box center [474, 239] width 63 height 13
click at [451, 213] on div "YoutubeVideoSearchTool" at bounding box center [441, 207] width 122 height 29
click at [445, 206] on img at bounding box center [441, 206] width 13 height 13
click at [444, 206] on img at bounding box center [441, 206] width 13 height 13
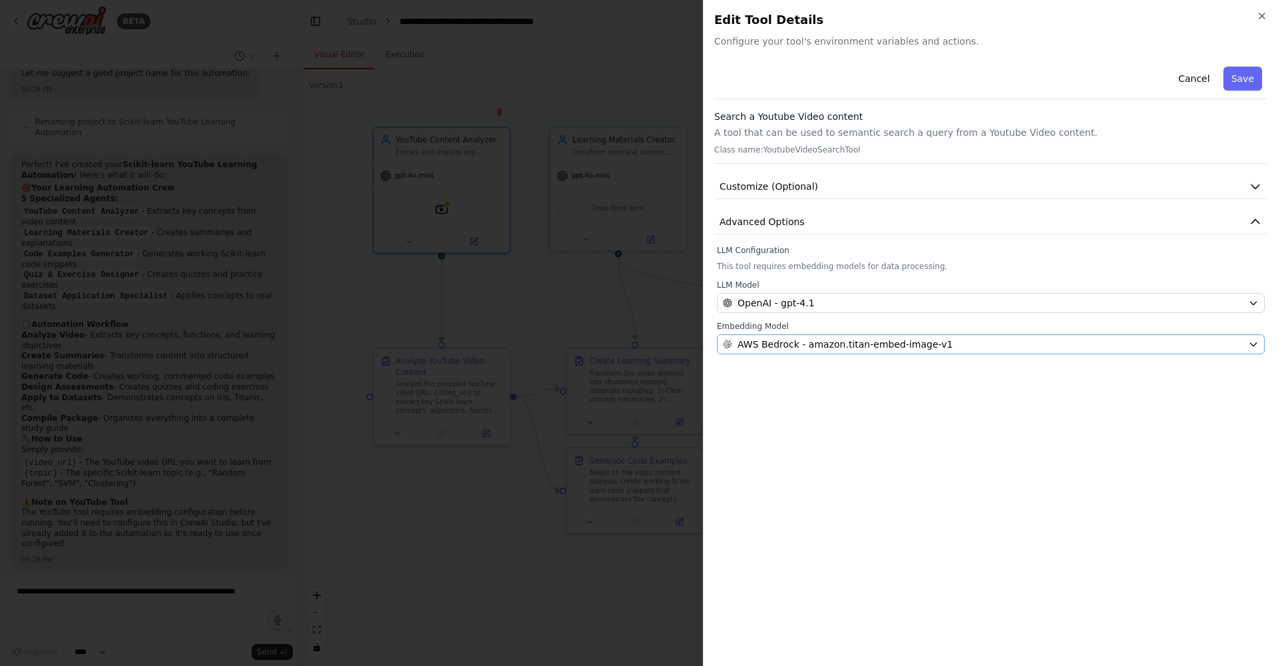
click at [750, 347] on div "AWS Bedrock - amazon.titan-embed-image-v1" at bounding box center [983, 343] width 520 height 13
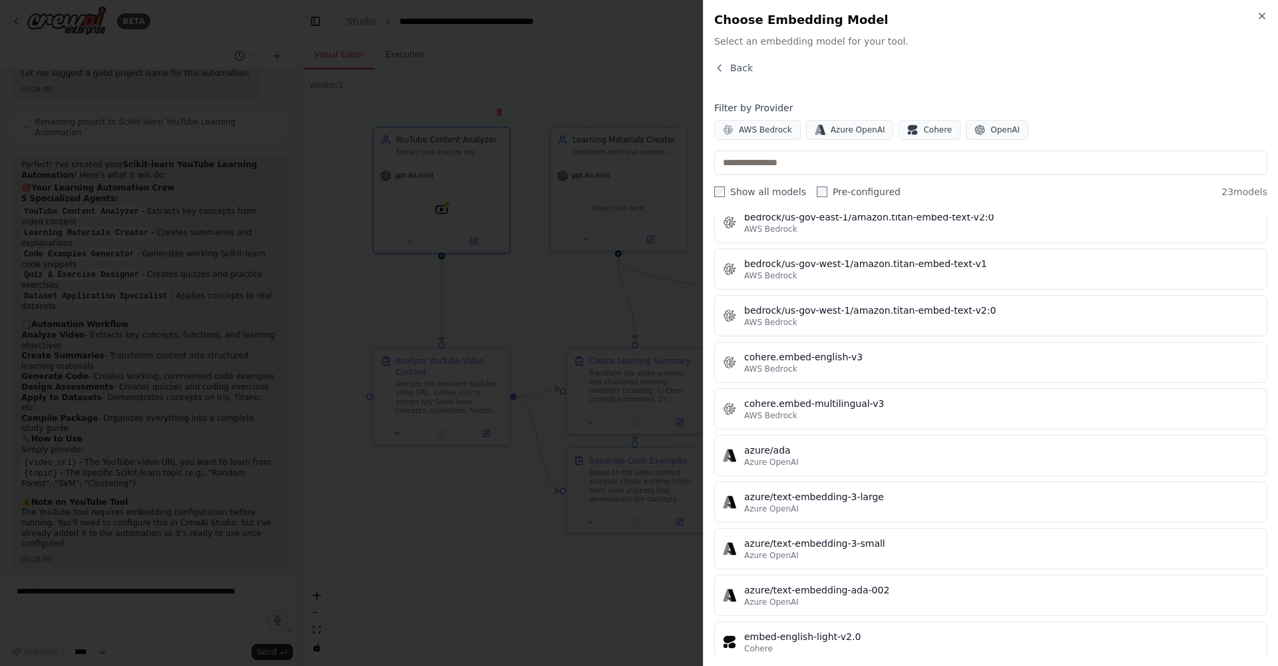
scroll to position [674, 0]
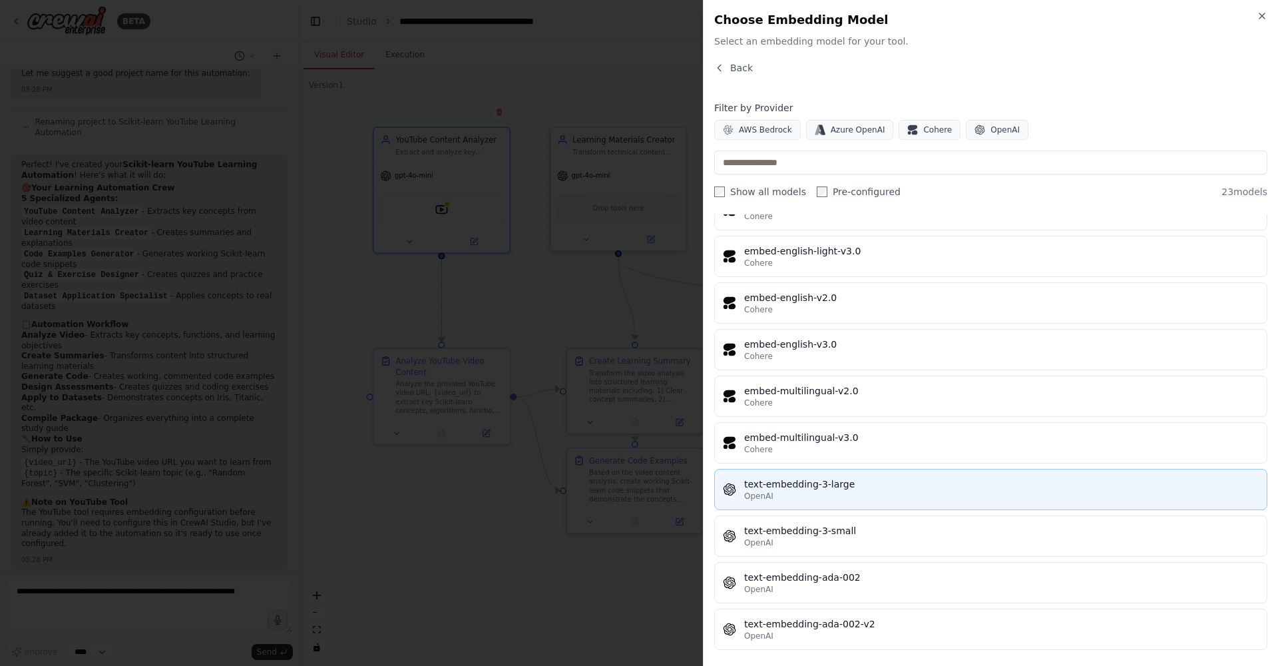
click at [750, 485] on div "text-embedding-3-large" at bounding box center [1001, 483] width 514 height 13
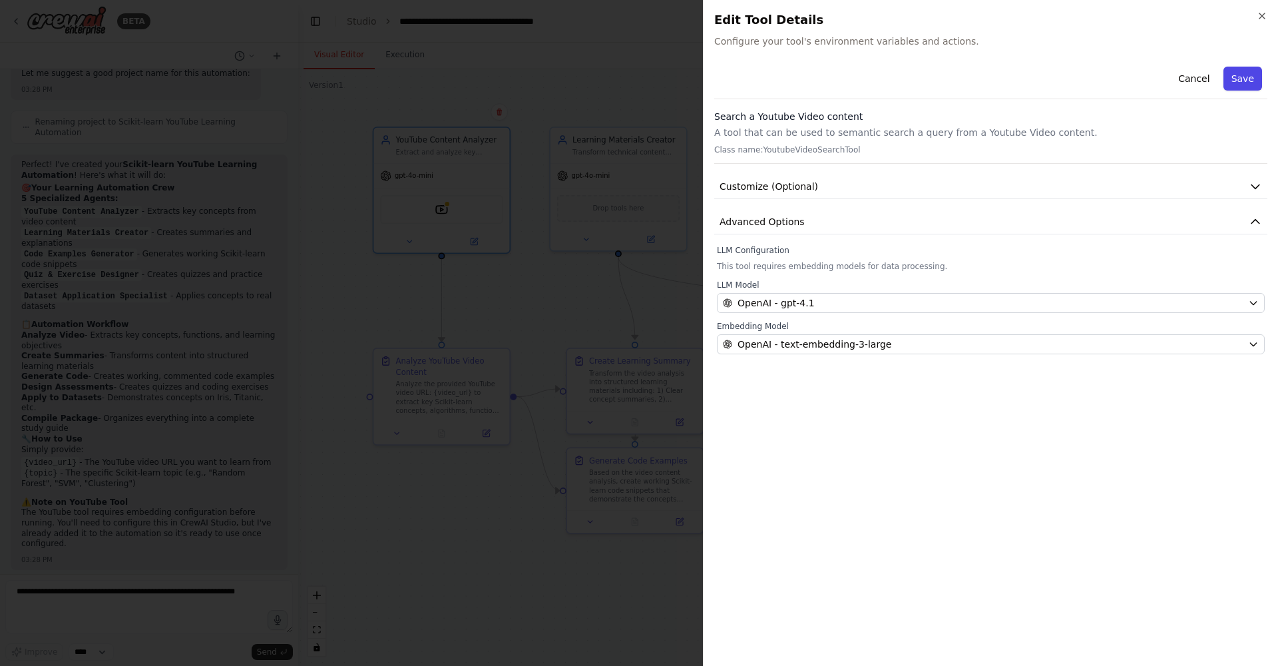
click at [750, 80] on button "Save" at bounding box center [1242, 79] width 39 height 24
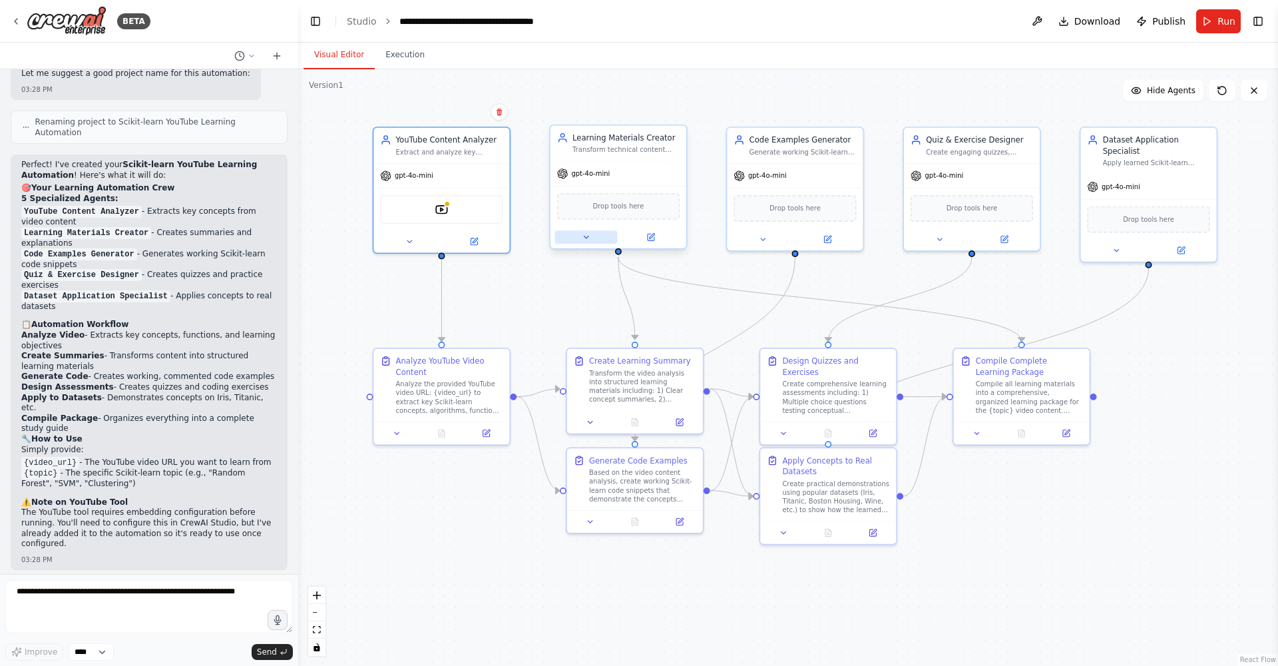
click at [588, 240] on icon at bounding box center [586, 237] width 9 height 9
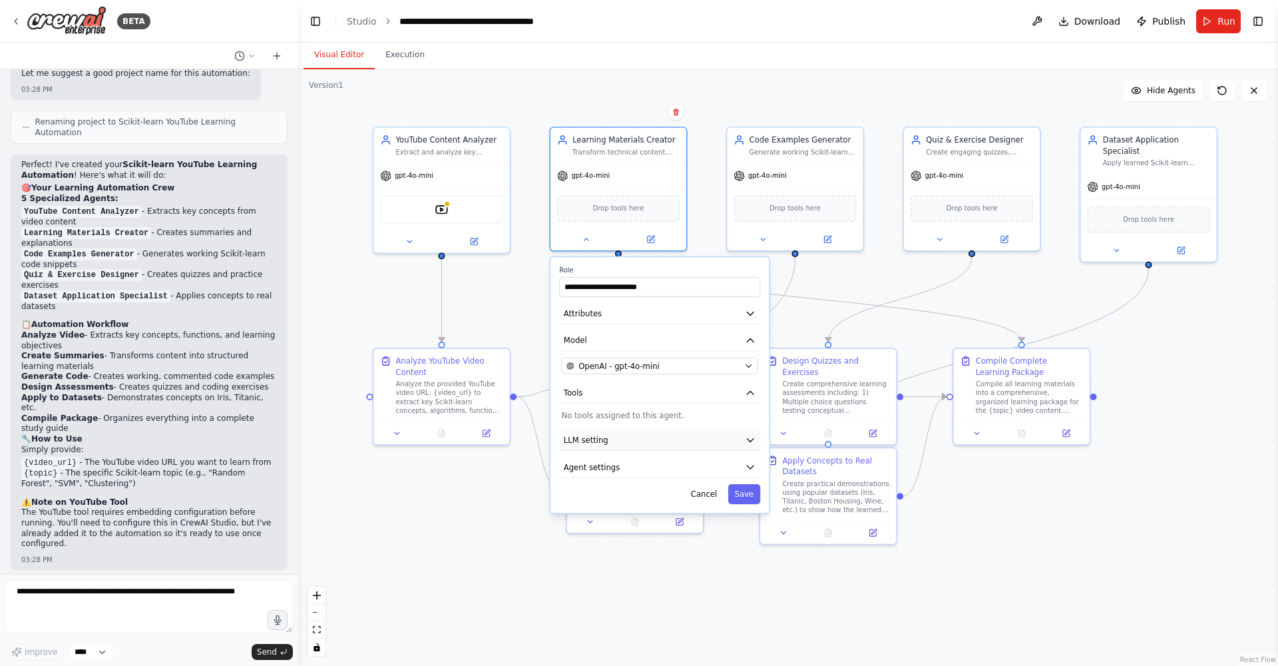
click at [671, 441] on button "LLM setting" at bounding box center [659, 440] width 201 height 21
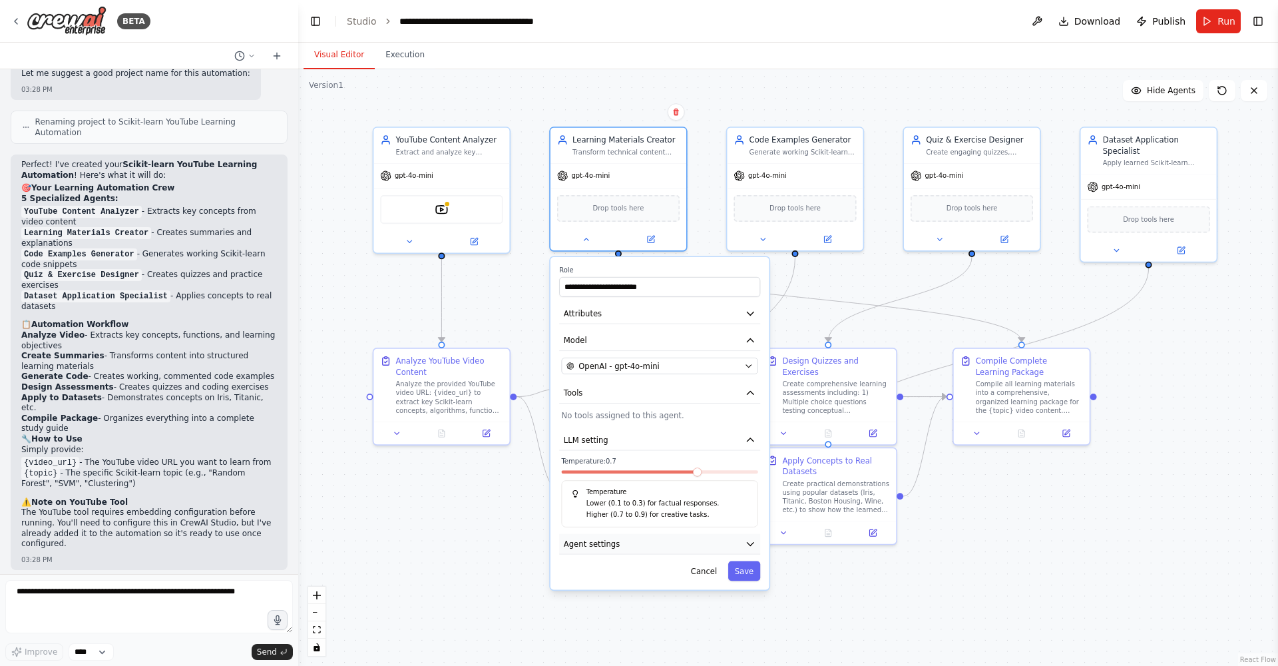
click at [750, 528] on icon "button" at bounding box center [750, 543] width 7 height 3
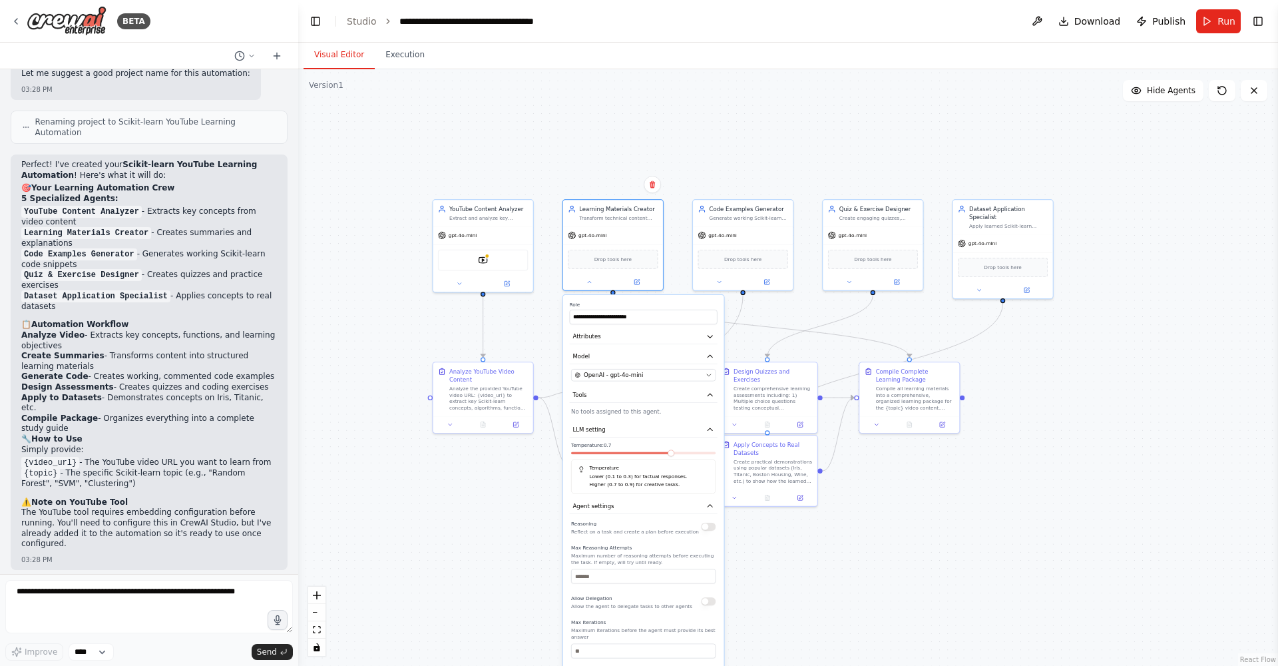
drag, startPoint x: 879, startPoint y: 592, endPoint x: 849, endPoint y: 563, distance: 41.4
click at [750, 528] on div ".deletable-edge-delete-btn { width: 20px; height: 20px; border: 0px solid #ffff…" at bounding box center [788, 367] width 980 height 596
click at [750, 519] on div ".deletable-edge-delete-btn { width: 20px; height: 20px; border: 0px solid #ffff…" at bounding box center [788, 367] width 980 height 596
click at [592, 281] on icon at bounding box center [589, 280] width 7 height 7
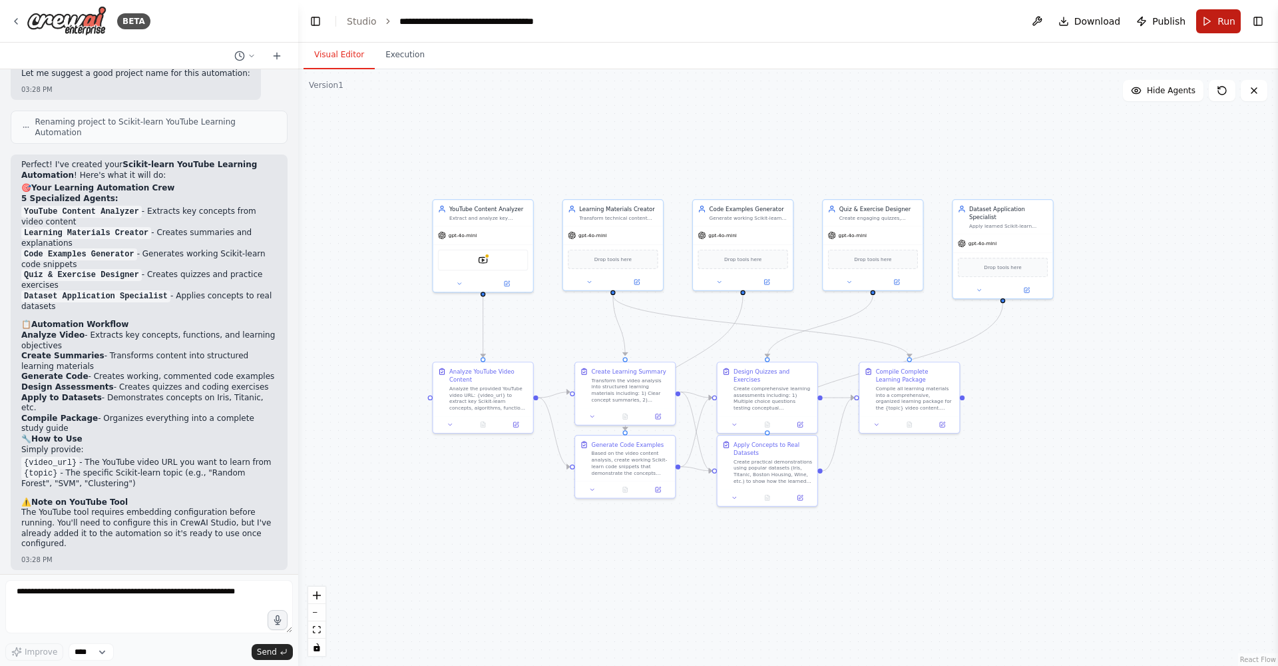
click at [750, 17] on span "Run" at bounding box center [1226, 21] width 18 height 13
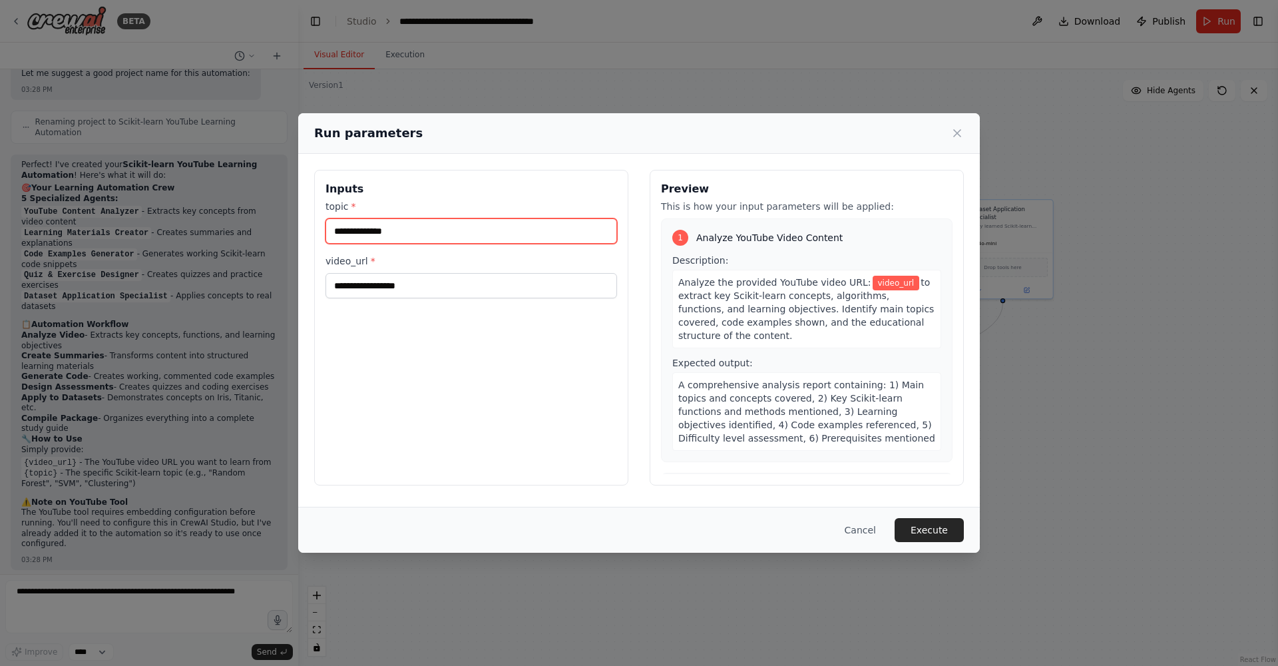
click at [417, 234] on input "topic *" at bounding box center [471, 230] width 292 height 25
type input "**********"
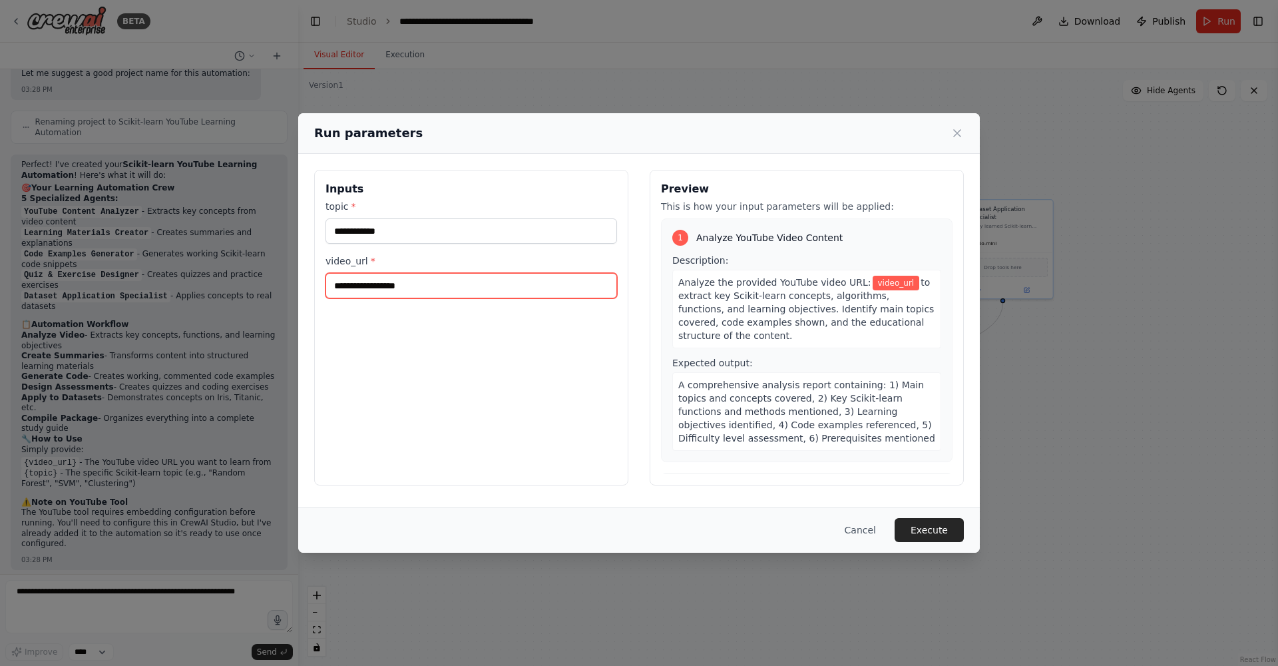
click at [426, 294] on input "video_url *" at bounding box center [471, 285] width 292 height 25
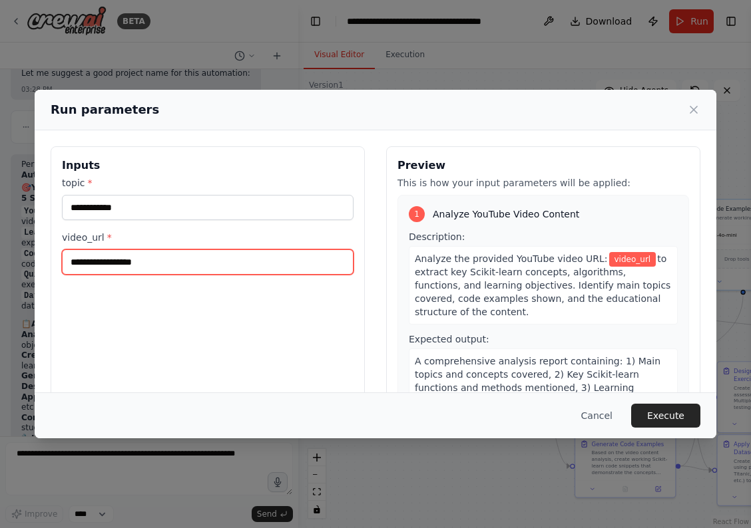
paste input "**********"
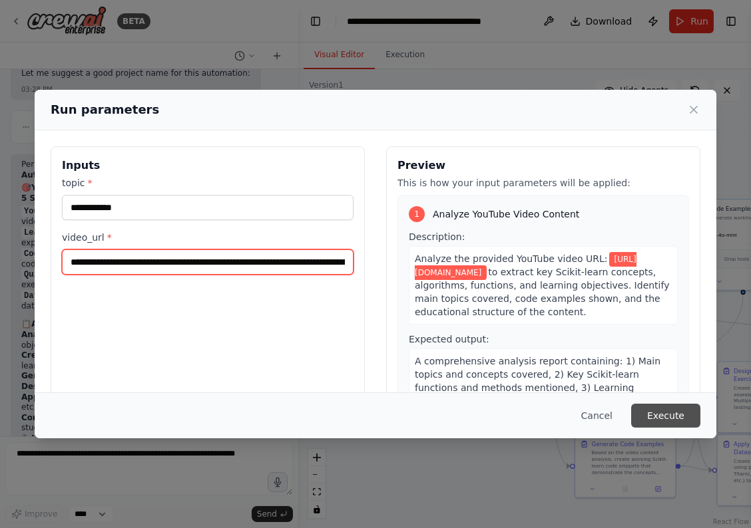
type input "**********"
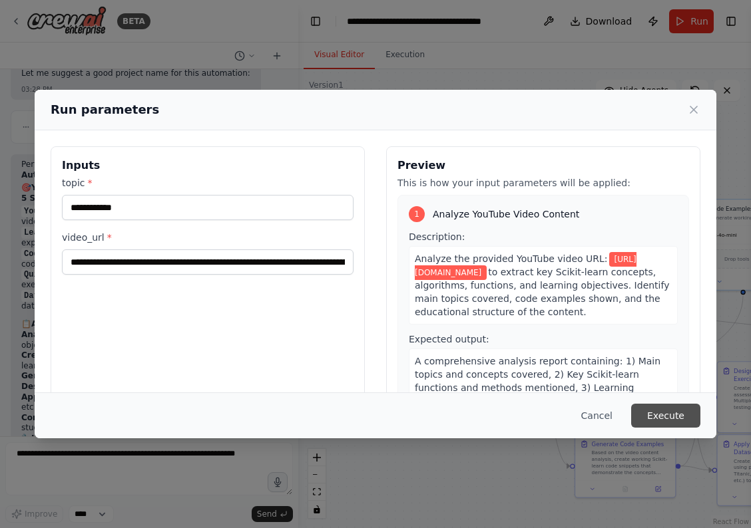
click at [665, 415] on button "Execute" at bounding box center [665, 416] width 69 height 24
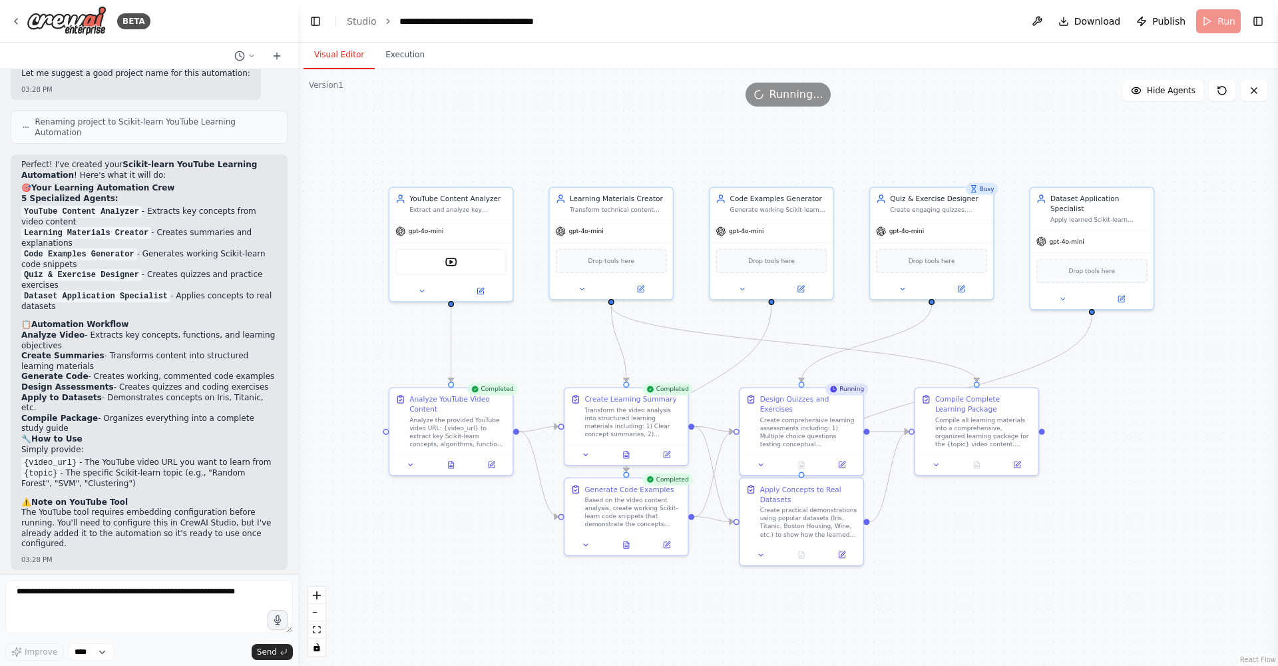
drag, startPoint x: 1040, startPoint y: 397, endPoint x: 1100, endPoint y: 422, distance: 65.6
click at [750, 422] on div ".deletable-edge-delete-btn { width: 20px; height: 20px; border: 0px solid #ffff…" at bounding box center [788, 367] width 980 height 596
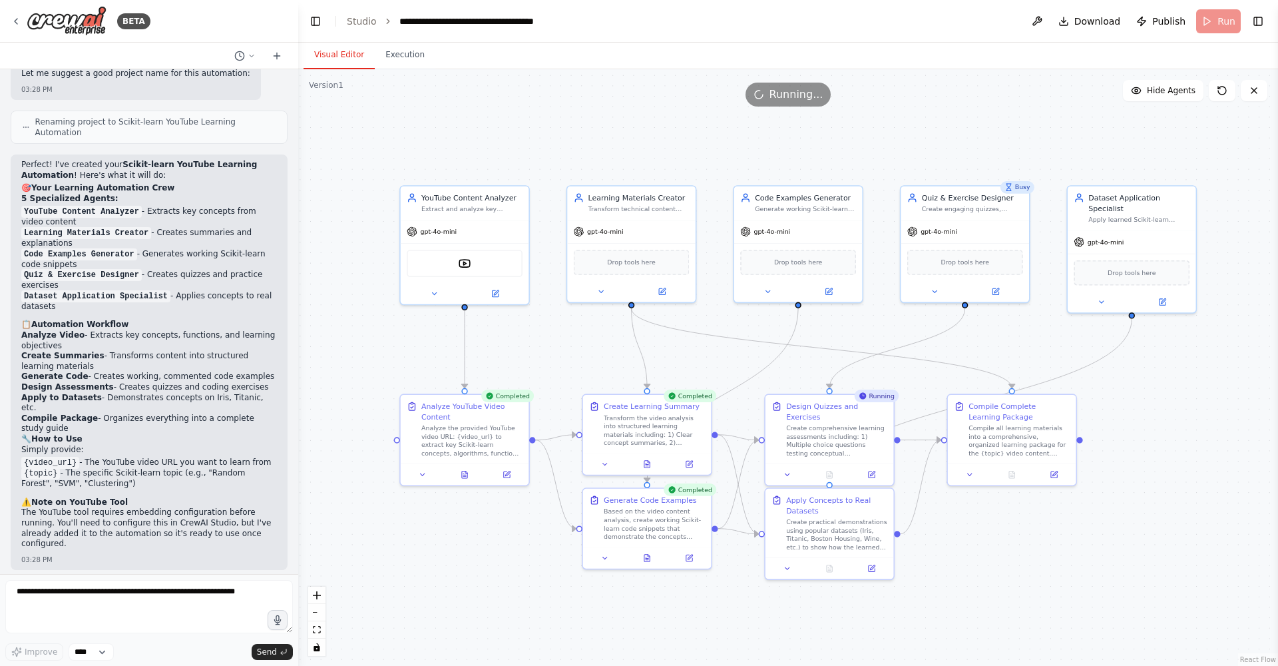
drag, startPoint x: 1115, startPoint y: 432, endPoint x: 1147, endPoint y: 439, distance: 32.6
click at [750, 439] on div ".deletable-edge-delete-btn { width: 20px; height: 20px; border: 0px solid #ffff…" at bounding box center [788, 367] width 980 height 596
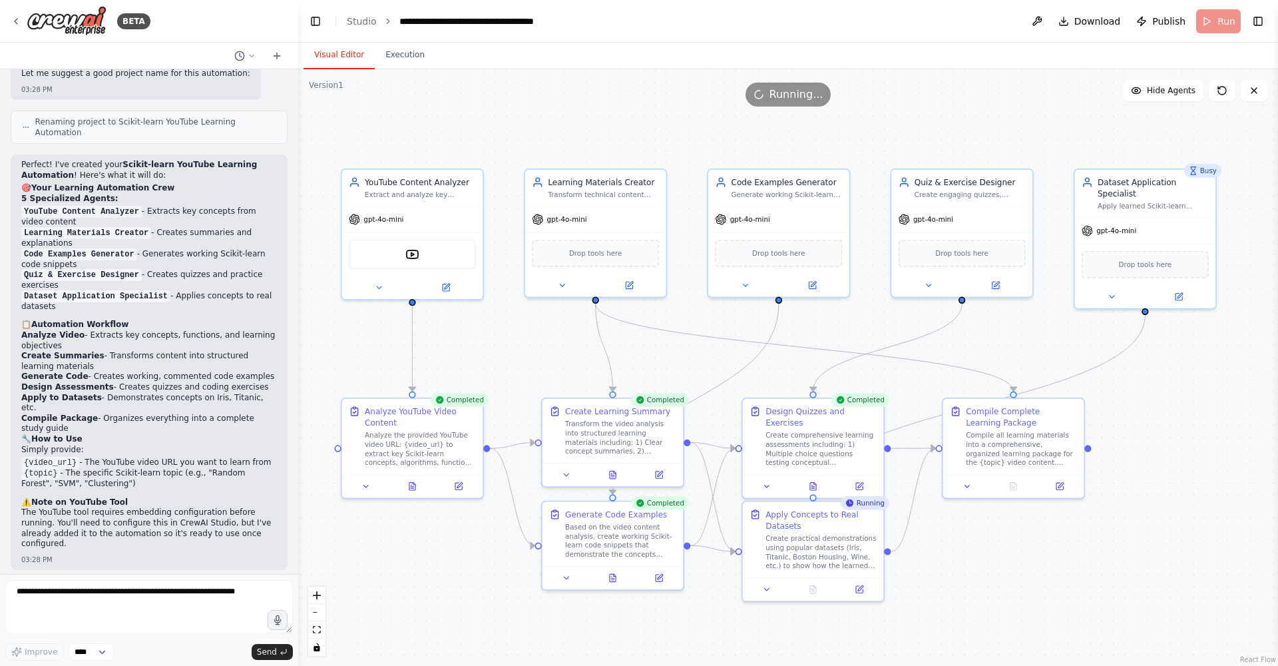
drag, startPoint x: 1125, startPoint y: 428, endPoint x: 1139, endPoint y: 435, distance: 15.2
click at [750, 435] on div ".deletable-edge-delete-btn { width: 20px; height: 20px; border: 0px solid #ffff…" at bounding box center [788, 367] width 980 height 596
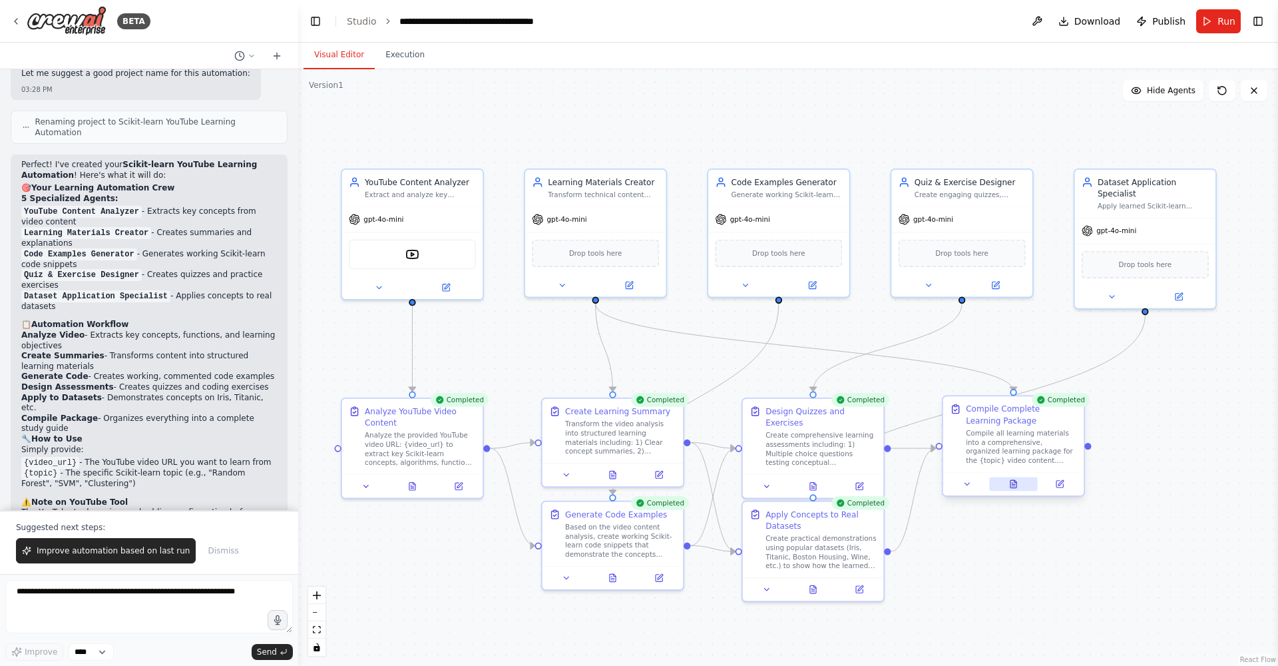
click at [750, 486] on icon at bounding box center [1013, 483] width 6 height 7
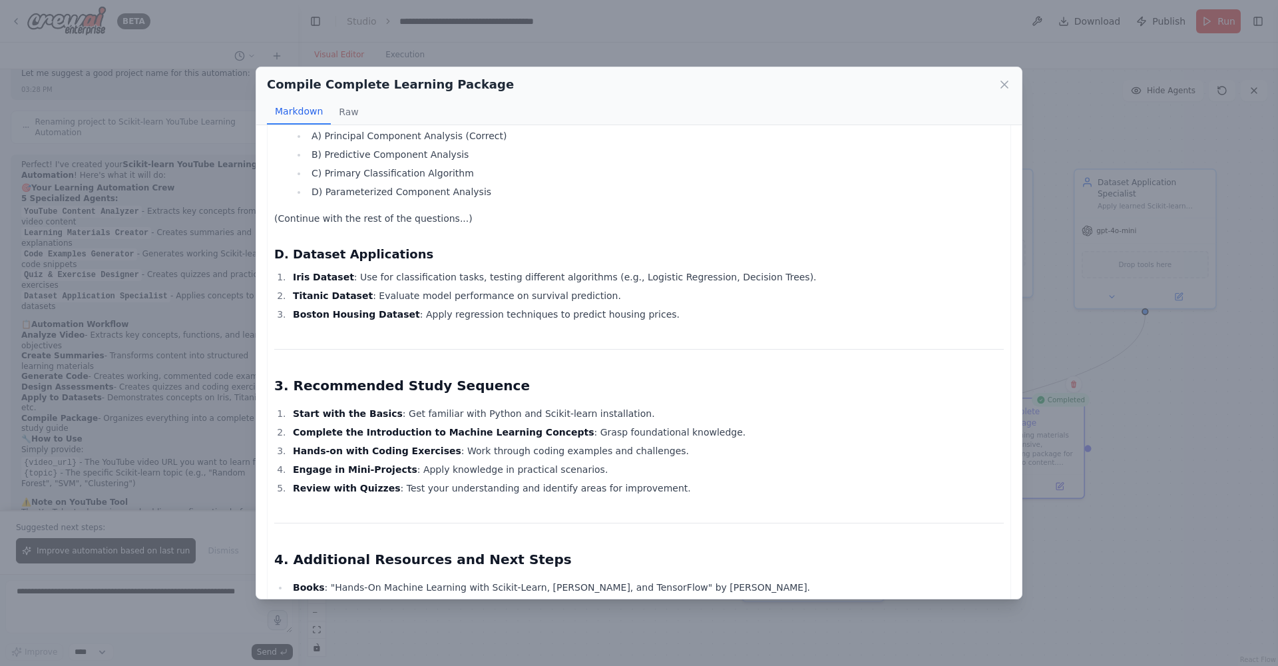
scroll to position [1520, 0]
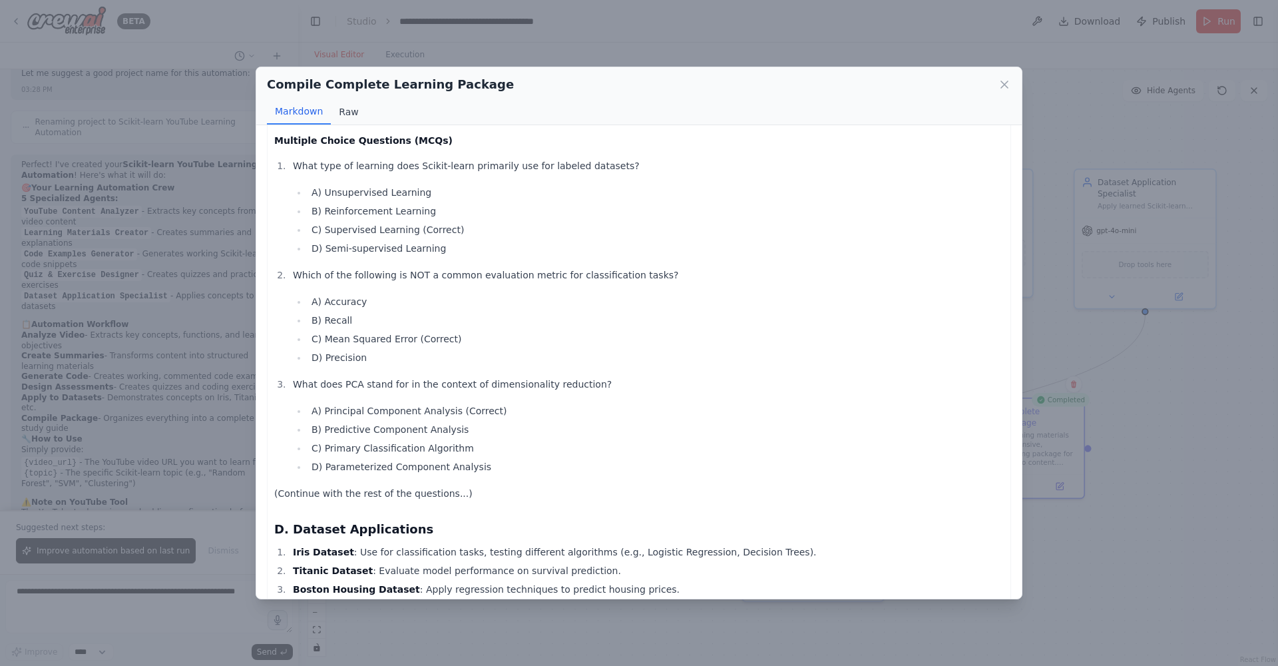
click at [349, 112] on button "Raw" at bounding box center [348, 111] width 35 height 25
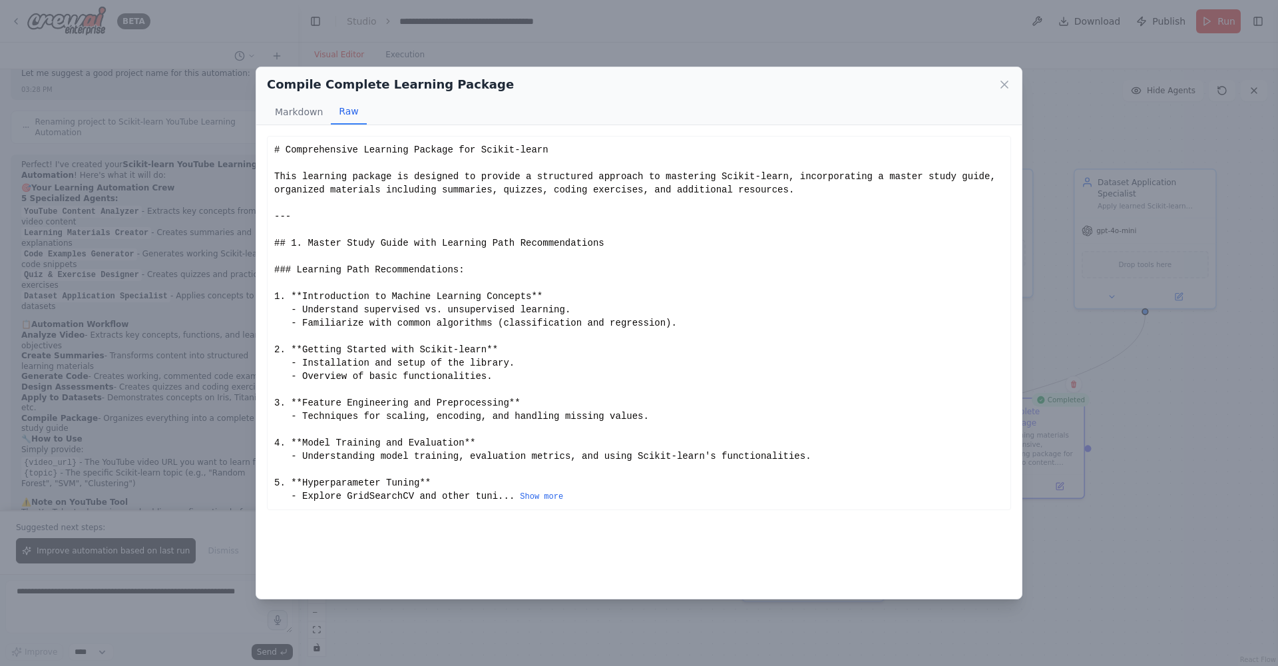
scroll to position [0, 0]
click at [750, 85] on icon at bounding box center [1004, 84] width 13 height 13
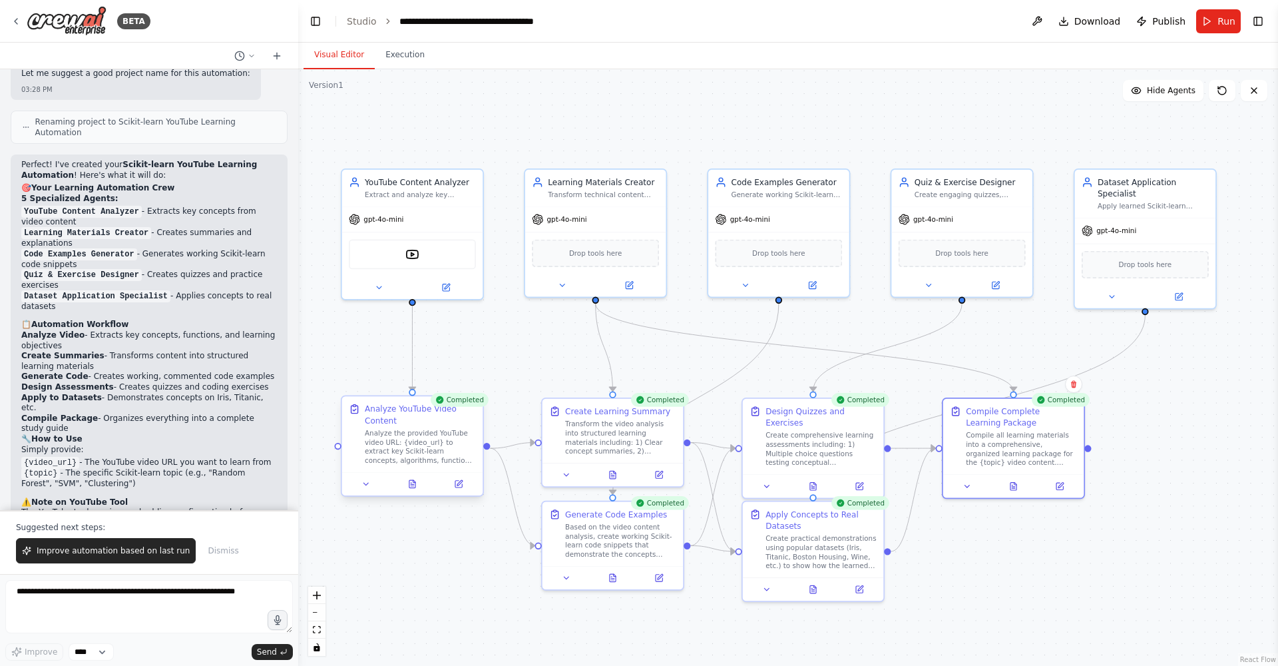
click at [415, 491] on div at bounding box center [412, 483] width 141 height 23
click at [412, 485] on icon at bounding box center [412, 483] width 6 height 7
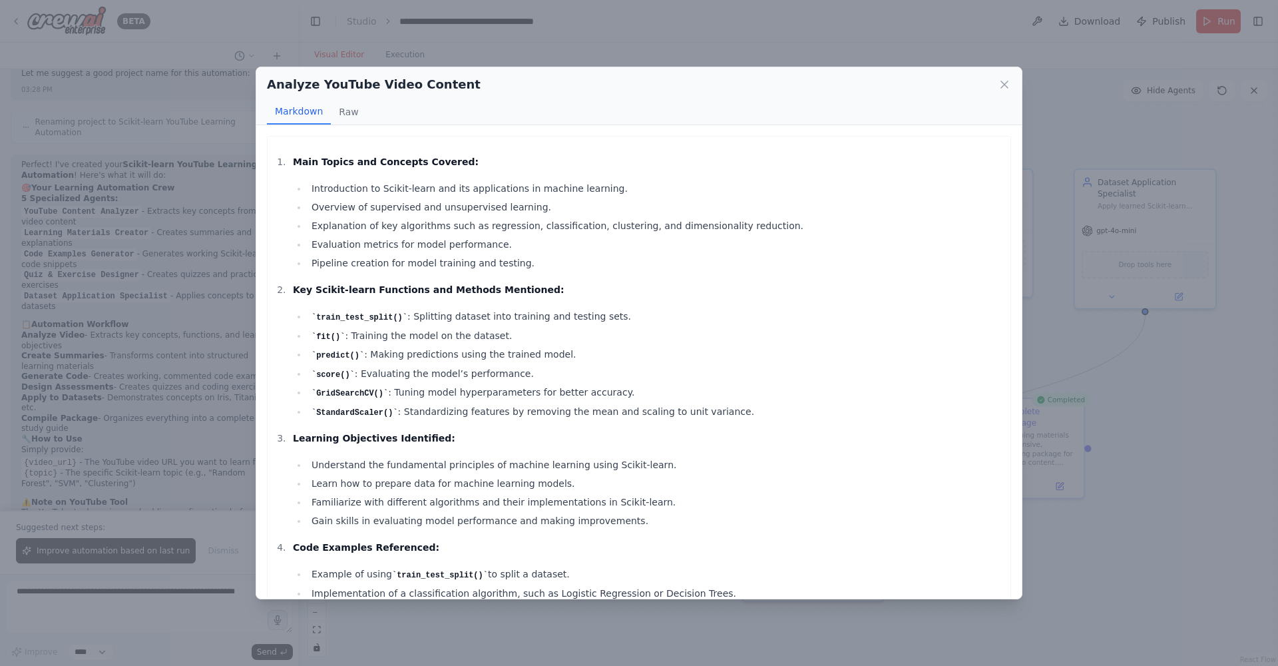
scroll to position [242, 0]
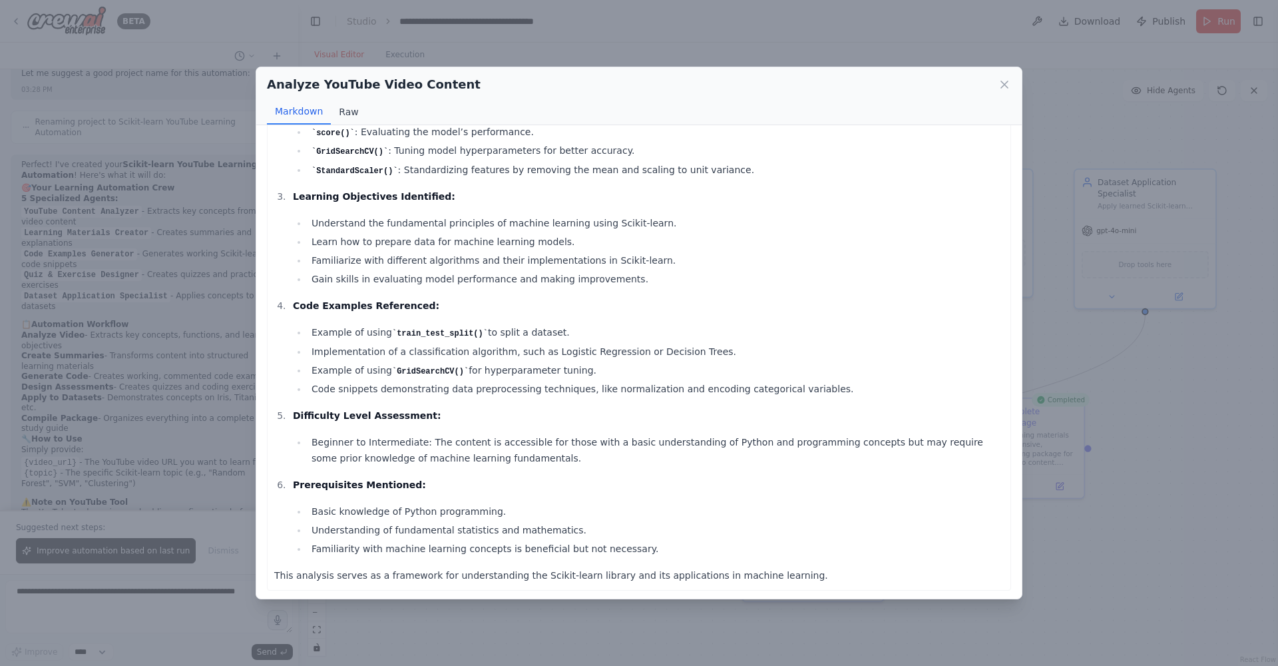
click at [353, 114] on button "Raw" at bounding box center [348, 111] width 35 height 25
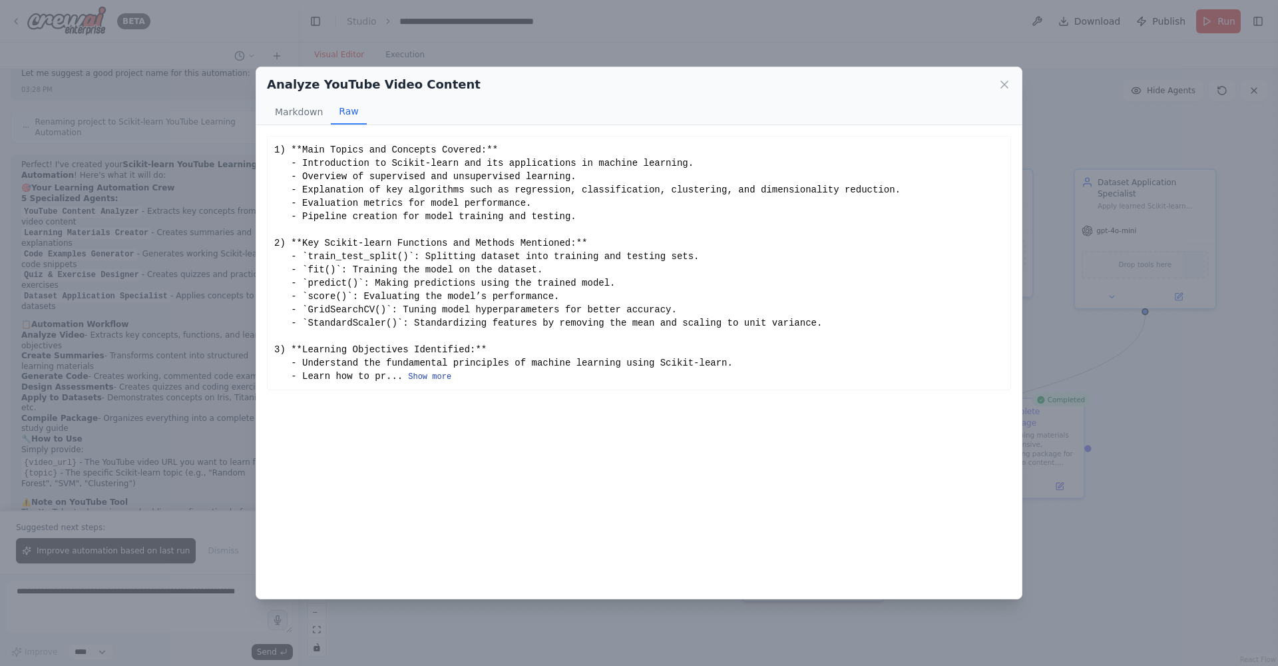
click at [445, 375] on button "Show more" at bounding box center [429, 376] width 43 height 11
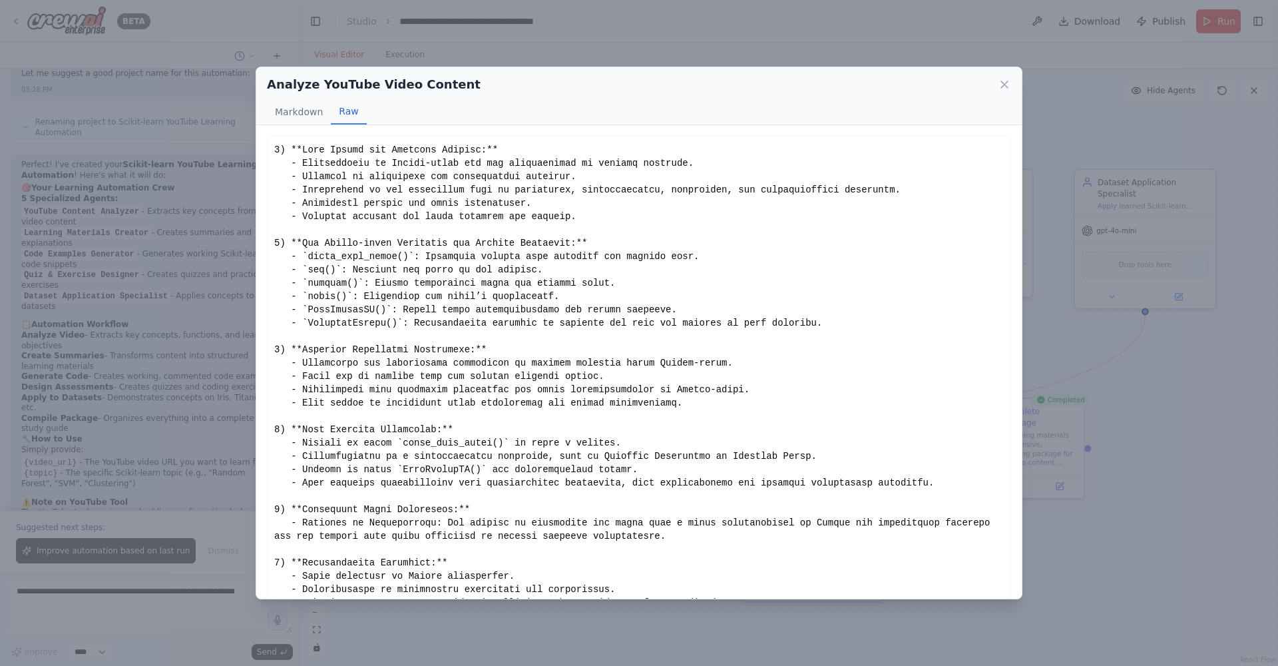
scroll to position [69, 0]
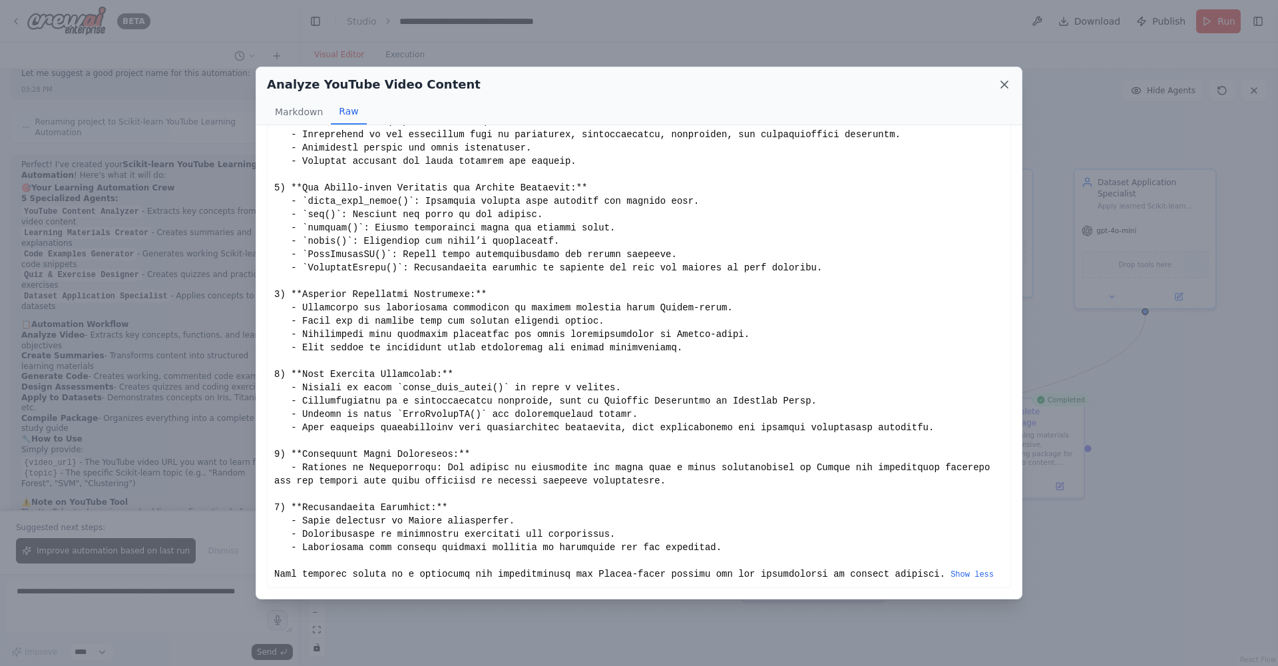
click at [750, 86] on icon at bounding box center [1004, 84] width 13 height 13
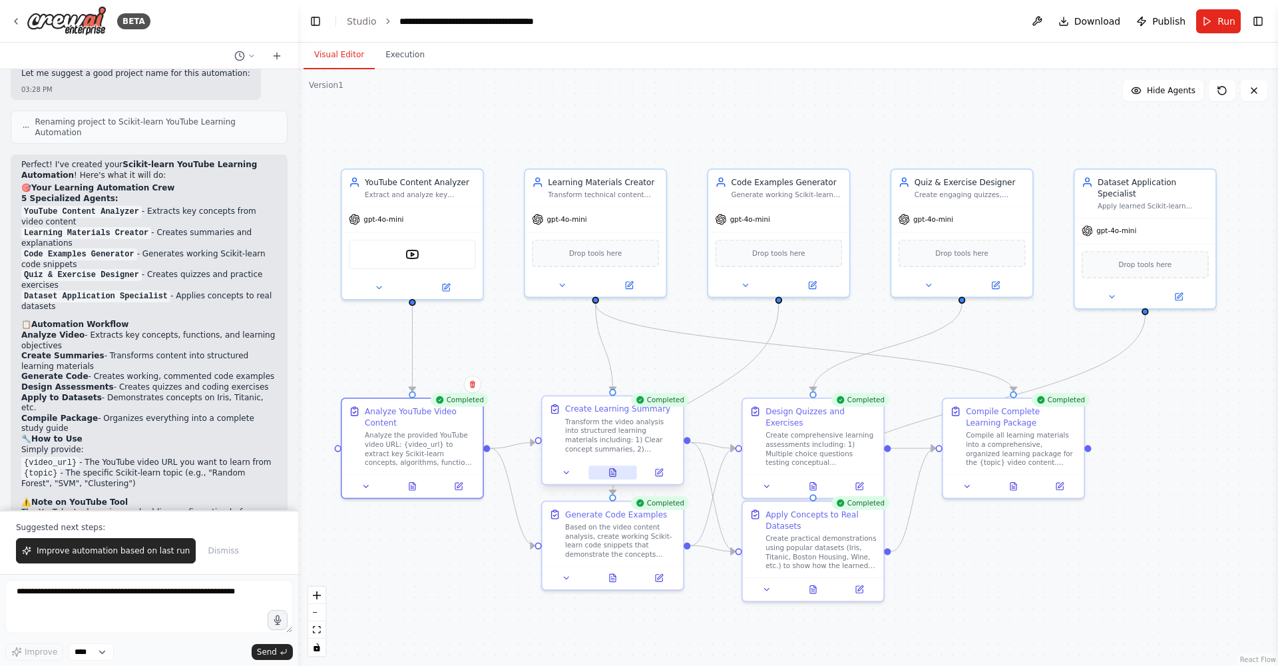
click at [618, 474] on button at bounding box center [612, 472] width 49 height 14
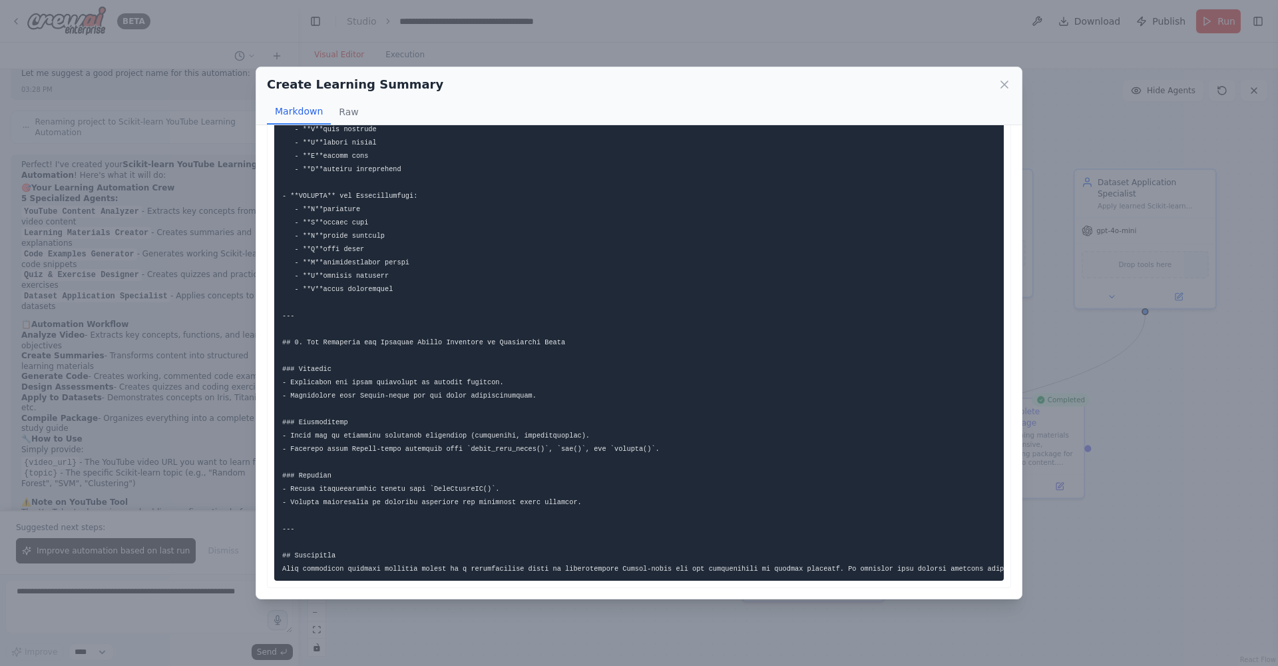
scroll to position [1062, 0]
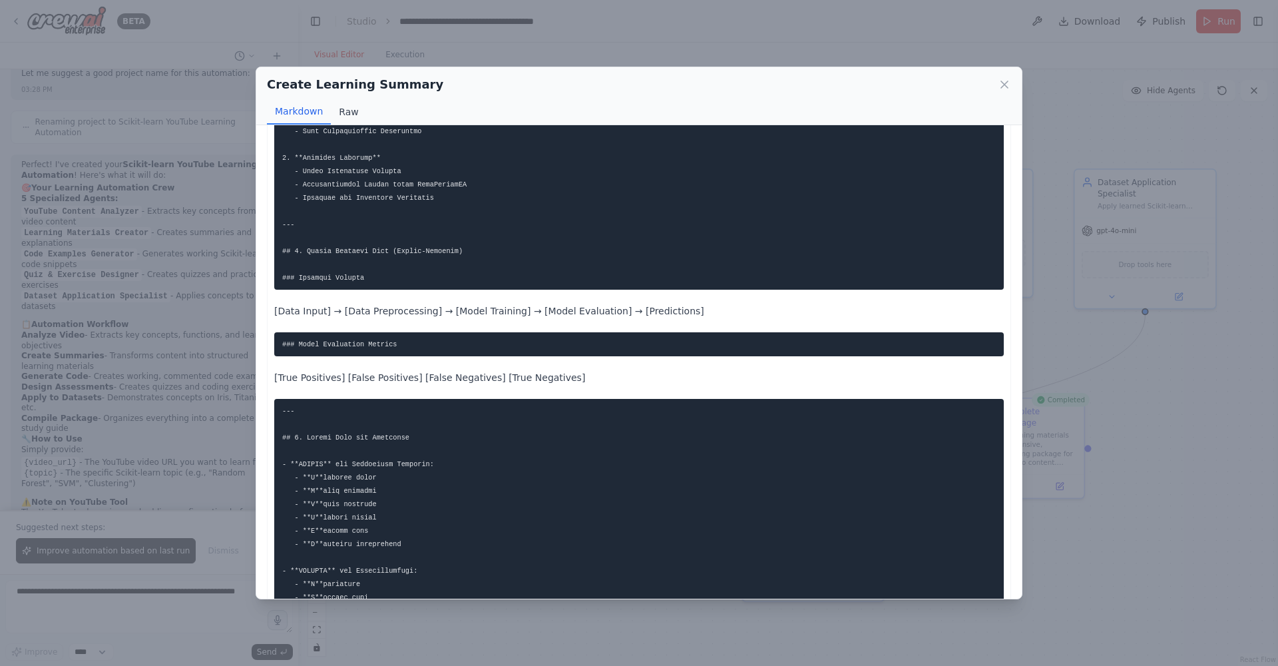
click at [348, 113] on button "Raw" at bounding box center [348, 111] width 35 height 25
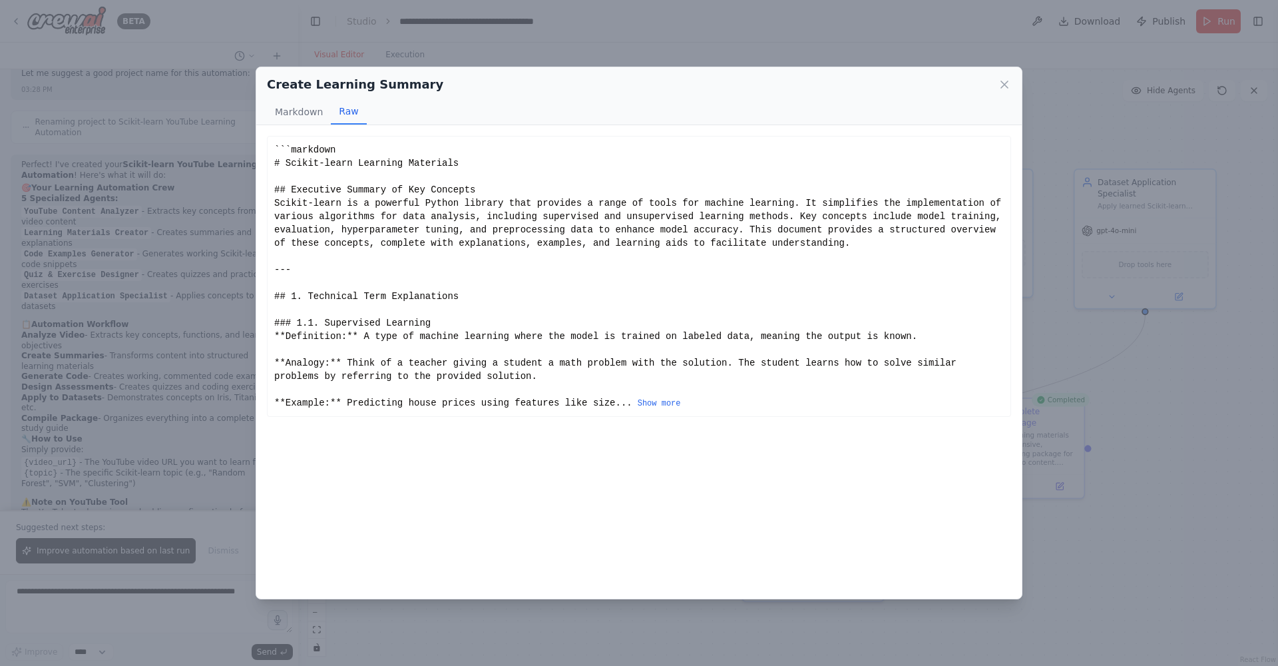
drag, startPoint x: 662, startPoint y: 420, endPoint x: 658, endPoint y: 409, distance: 11.2
click at [662, 409] on button "Show more" at bounding box center [659, 403] width 43 height 11
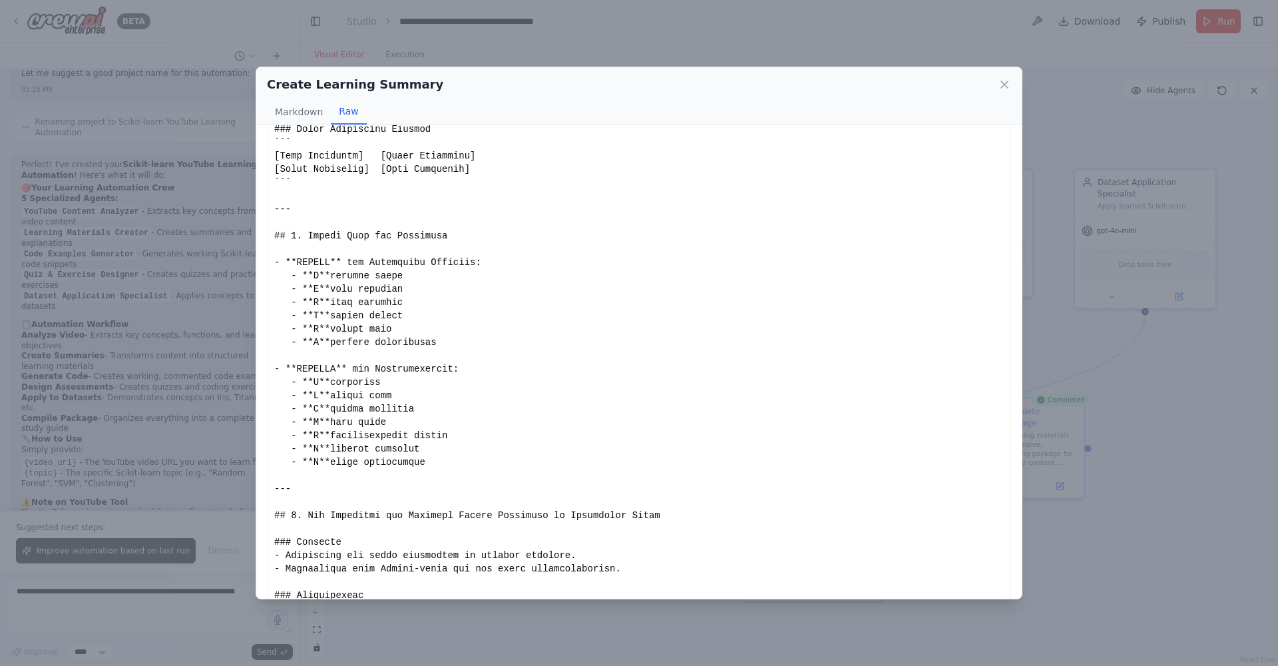
scroll to position [1559, 0]
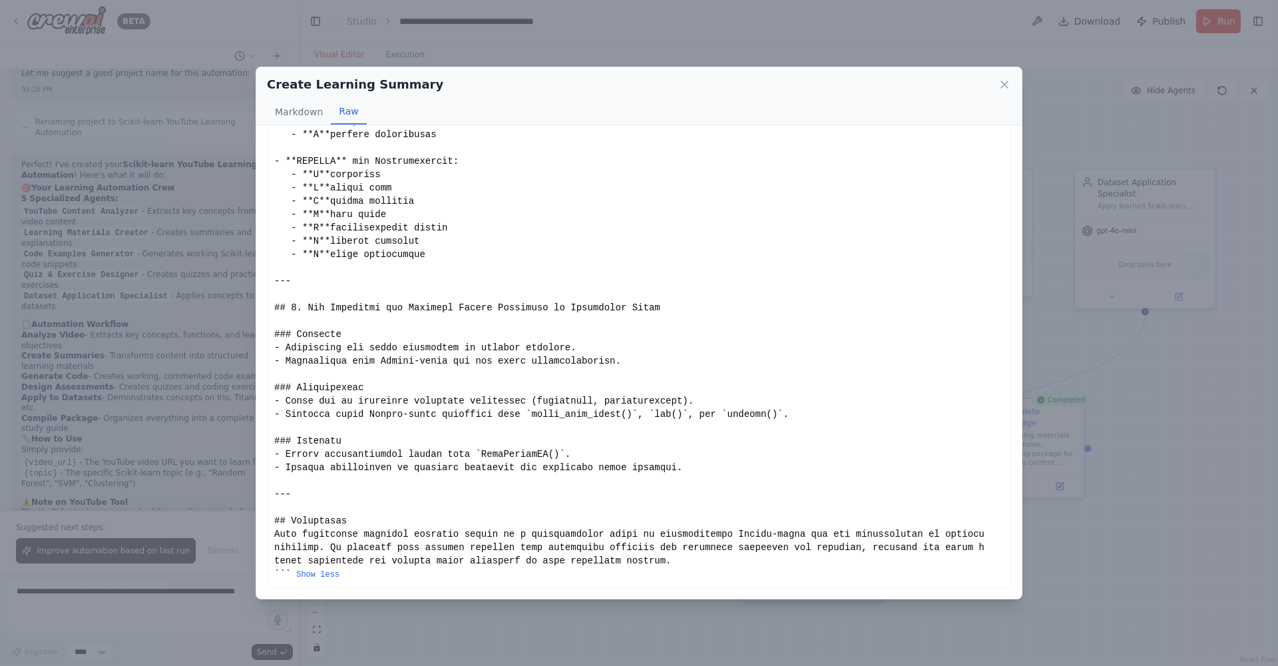
click at [750, 87] on icon at bounding box center [1004, 84] width 7 height 7
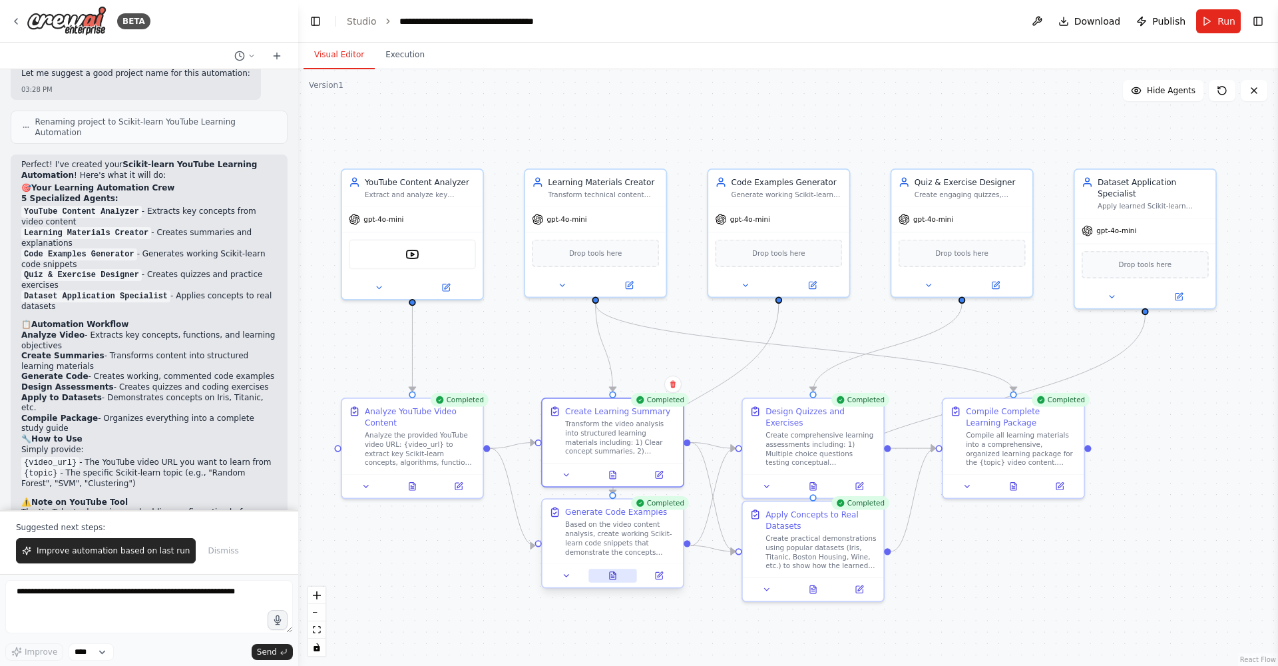
click at [614, 528] on icon at bounding box center [613, 575] width 6 height 7
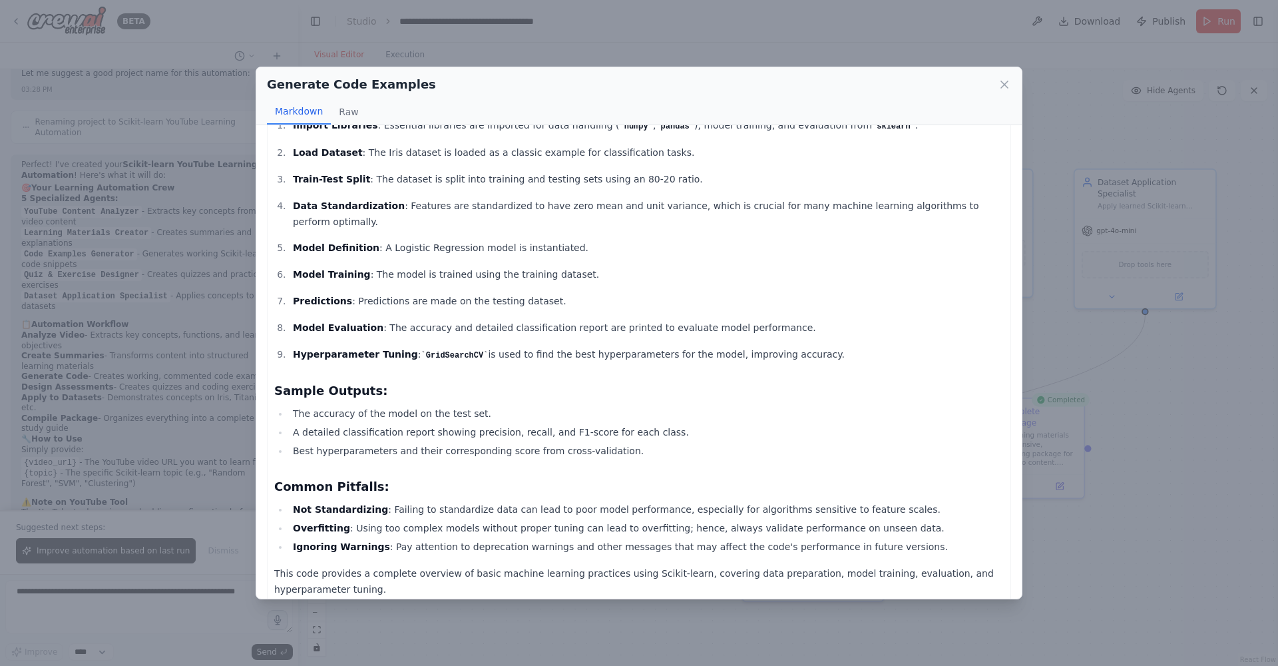
scroll to position [330, 0]
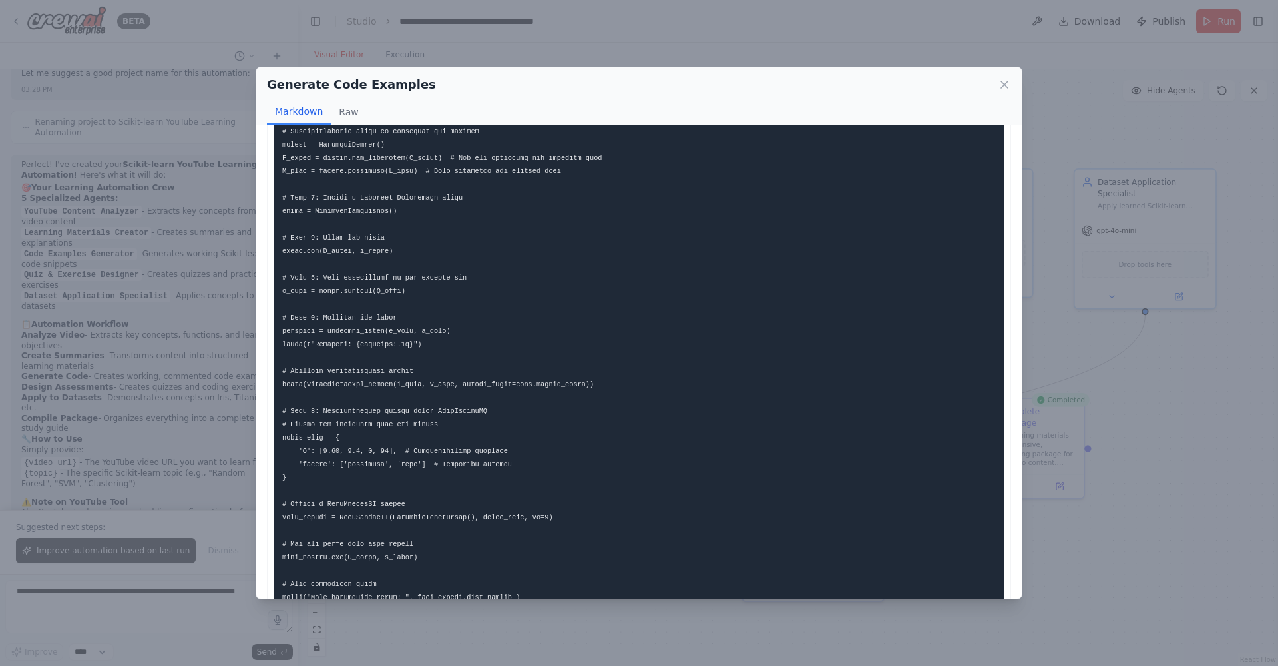
drag, startPoint x: 353, startPoint y: 113, endPoint x: 514, endPoint y: 86, distance: 163.4
click at [353, 114] on button "Raw" at bounding box center [348, 111] width 35 height 25
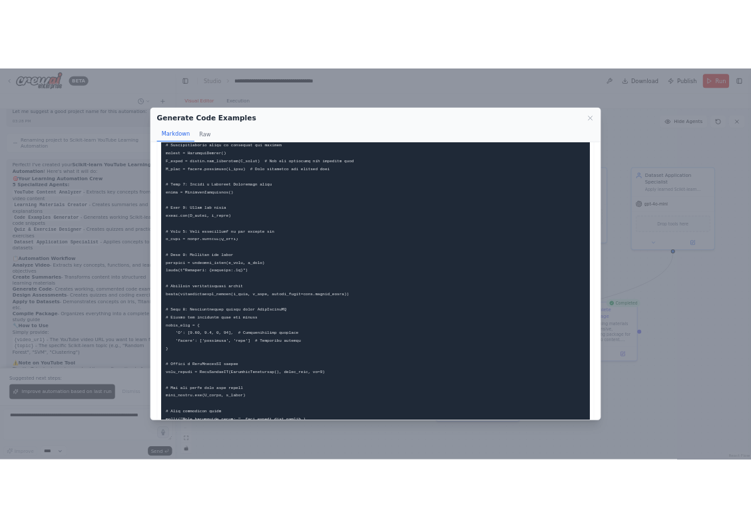
scroll to position [0, 0]
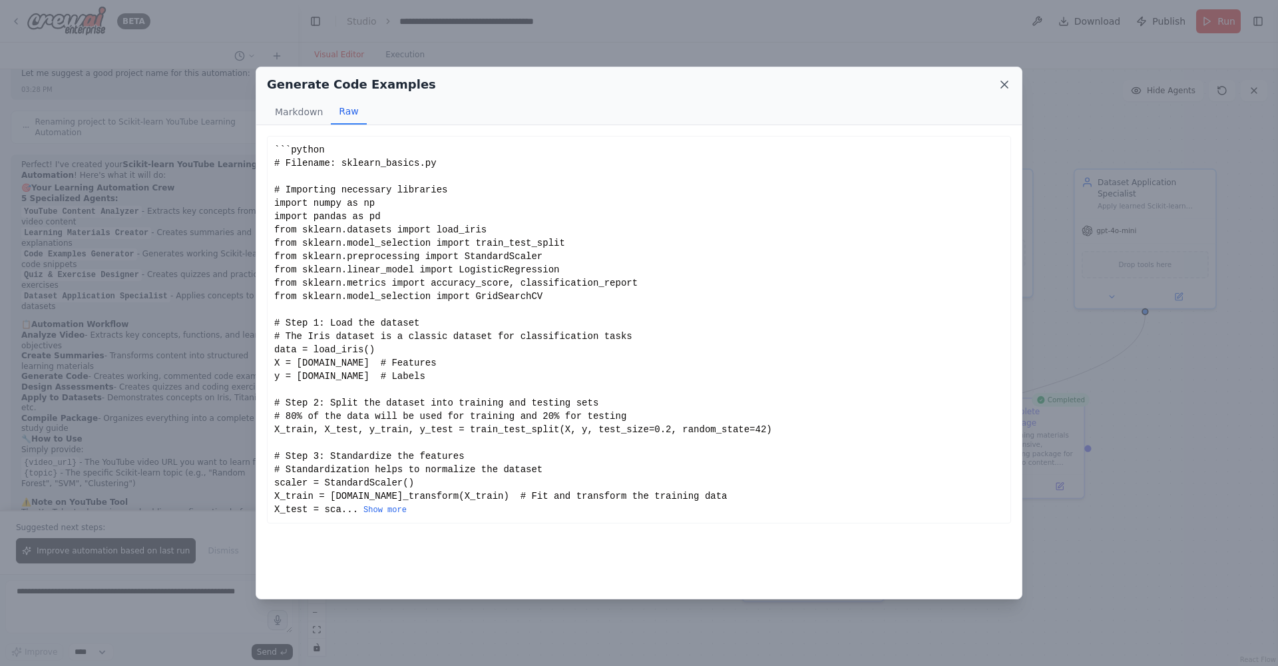
click at [750, 83] on icon at bounding box center [1004, 84] width 7 height 7
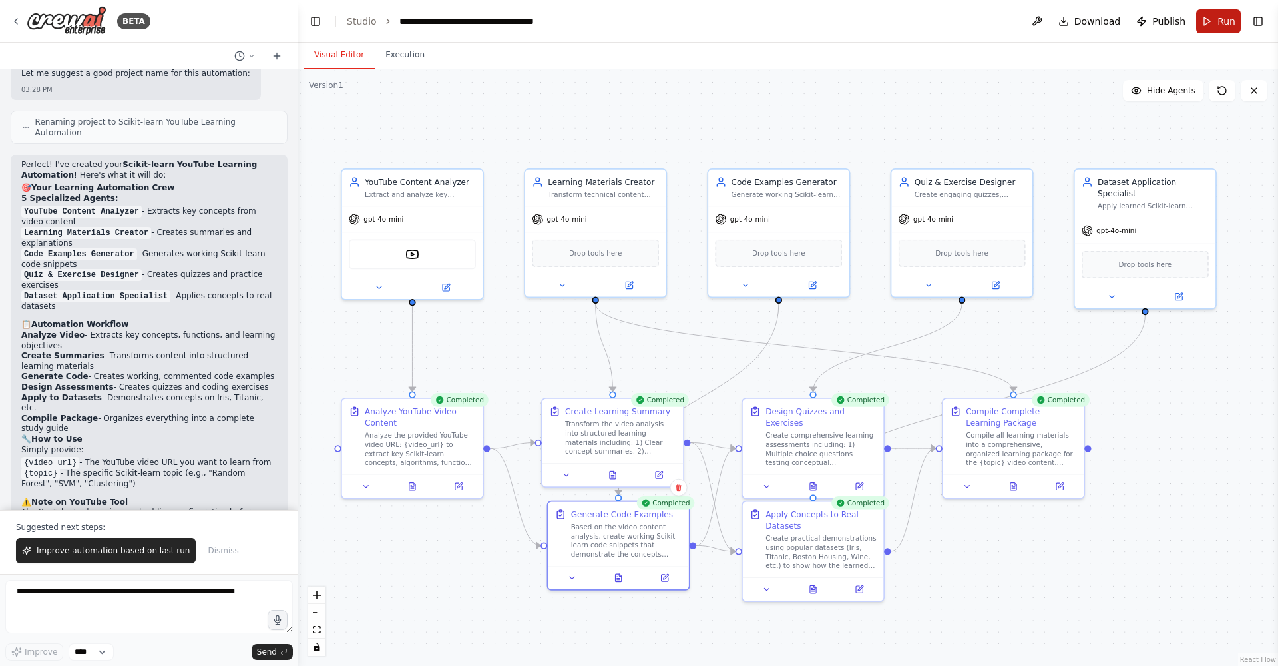
click at [750, 21] on button "Run" at bounding box center [1218, 21] width 45 height 24
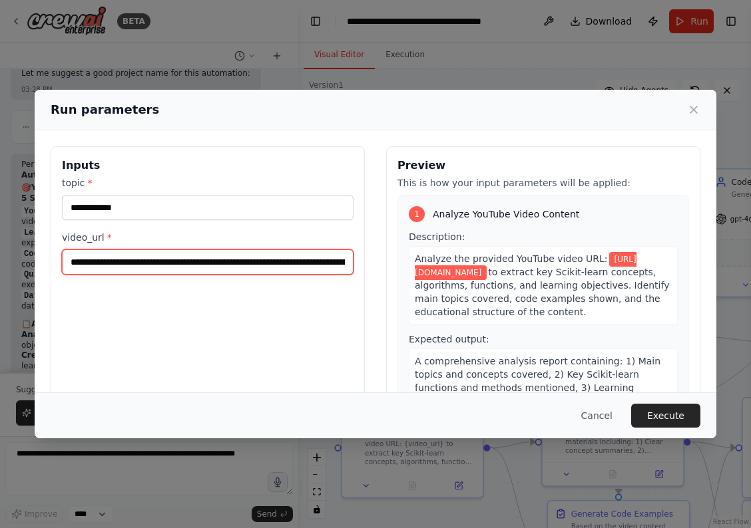
click at [192, 260] on input "**********" at bounding box center [208, 262] width 292 height 25
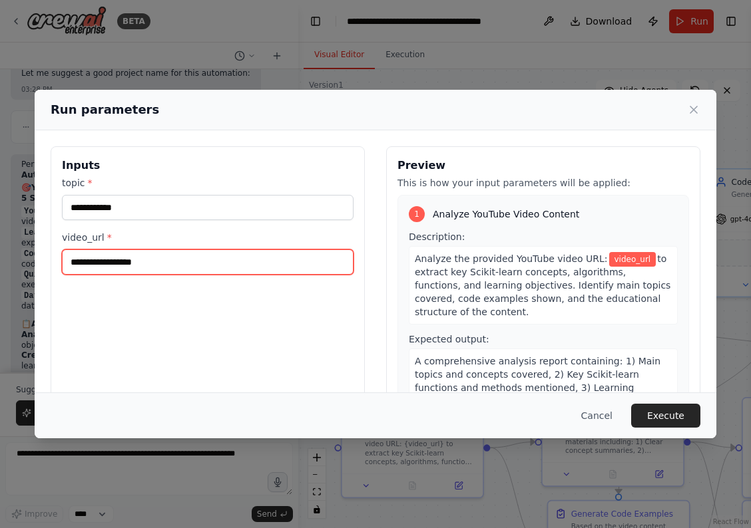
paste input "**********"
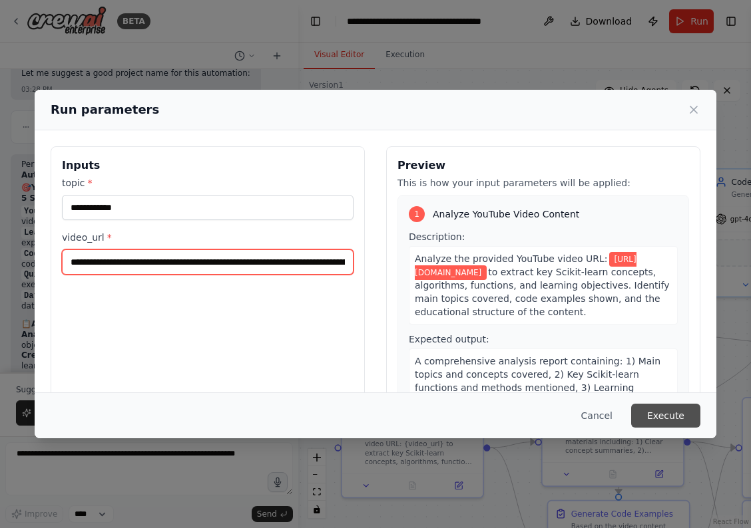
type input "**********"
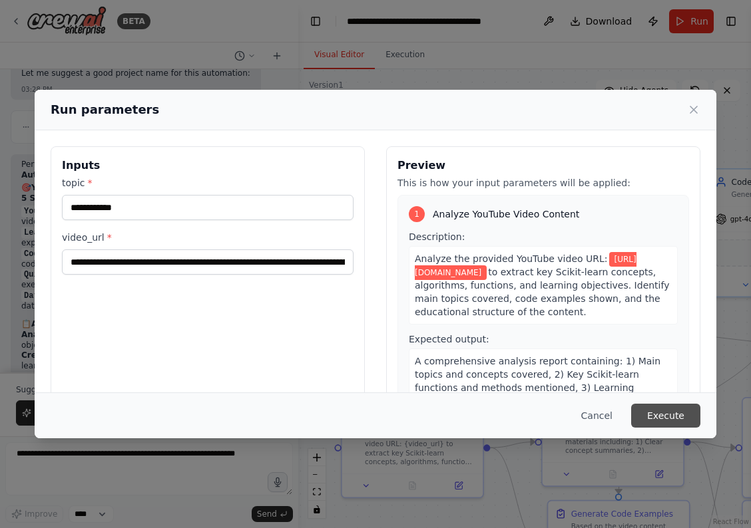
click at [675, 416] on button "Execute" at bounding box center [665, 416] width 69 height 24
